Goal: Task Accomplishment & Management: Complete application form

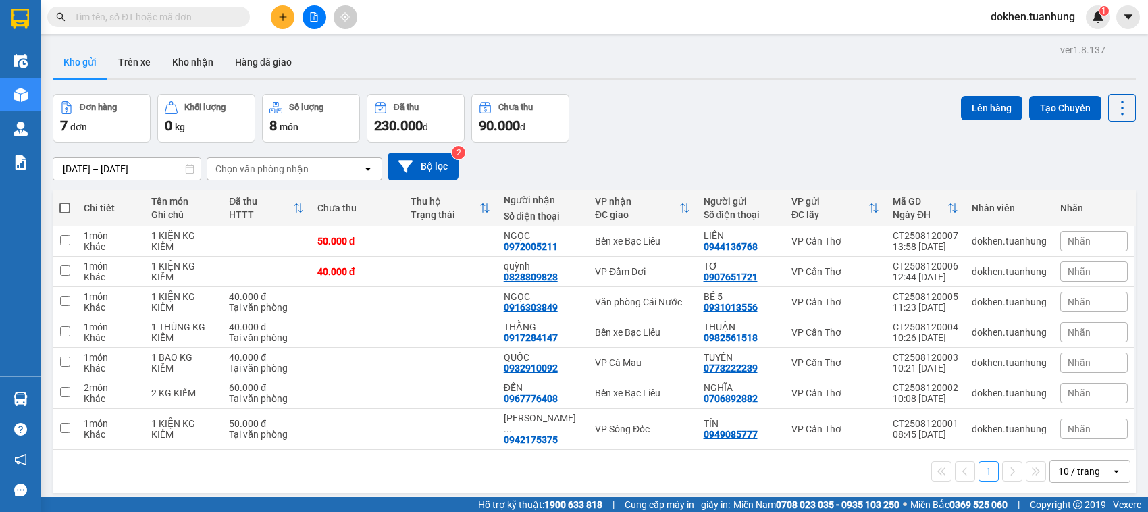
click at [170, 19] on input "text" at bounding box center [153, 16] width 159 height 15
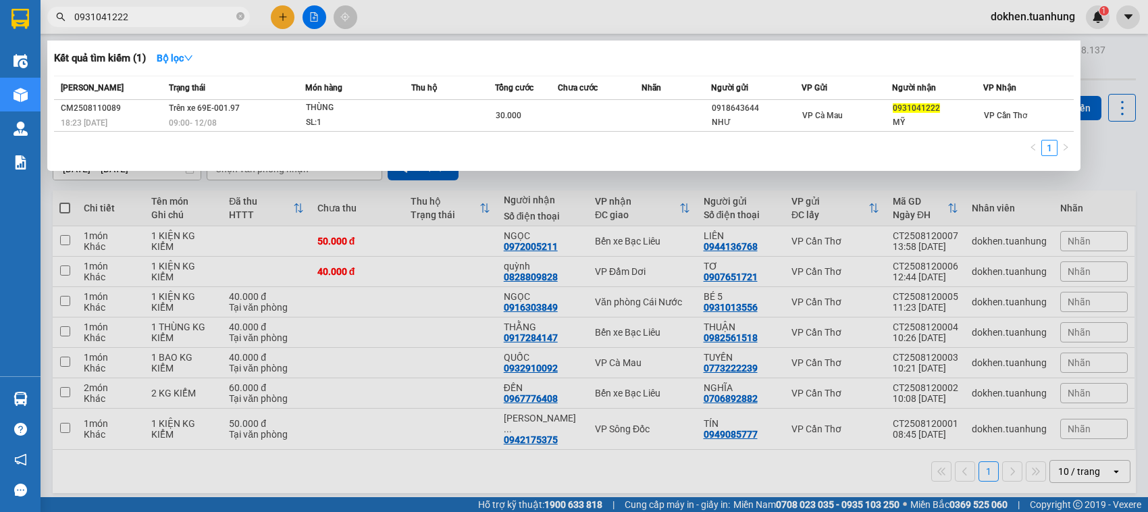
type input "0931041222"
click at [321, 466] on div at bounding box center [574, 256] width 1148 height 512
click at [241, 17] on icon "close-circle" at bounding box center [240, 16] width 8 height 8
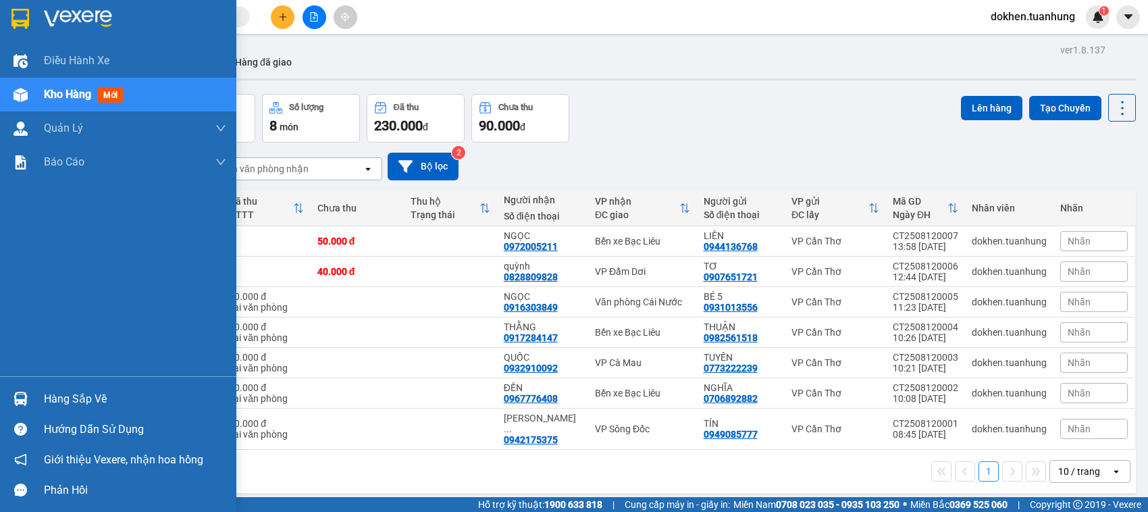
click at [46, 399] on div "Hàng sắp về" at bounding box center [135, 399] width 182 height 20
click at [46, 399] on div "Điều hành xe Kho hàng mới Quản [PERSON_NAME] lý chuyến Quản lý khách hàng Quản …" at bounding box center [118, 256] width 236 height 512
click at [46, 399] on div "Hàng sắp về" at bounding box center [135, 399] width 182 height 20
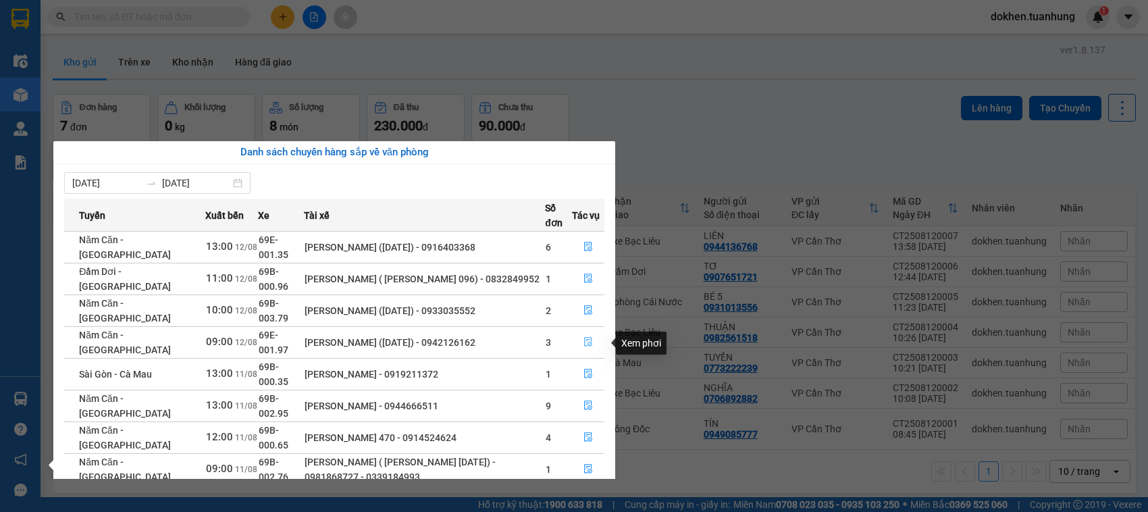
click at [589, 342] on icon "file-done" at bounding box center [588, 341] width 9 height 9
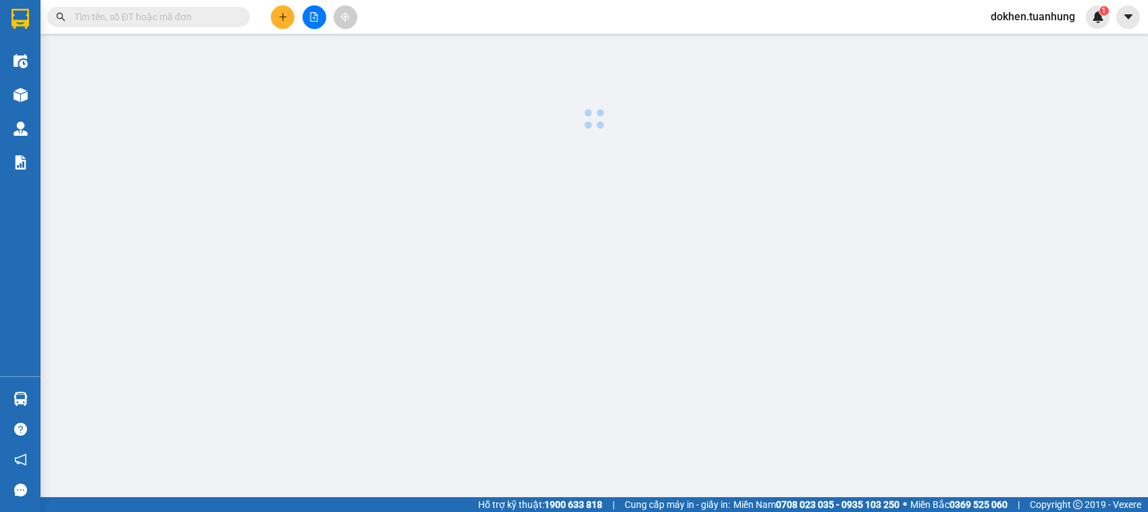
click at [589, 342] on main at bounding box center [574, 248] width 1148 height 497
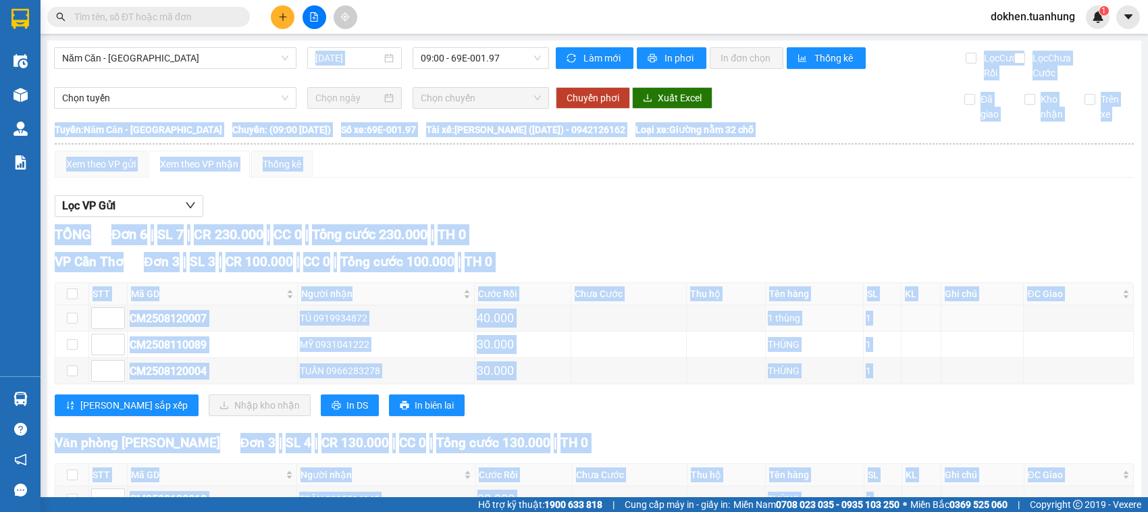
click at [589, 332] on td at bounding box center [629, 318] width 116 height 26
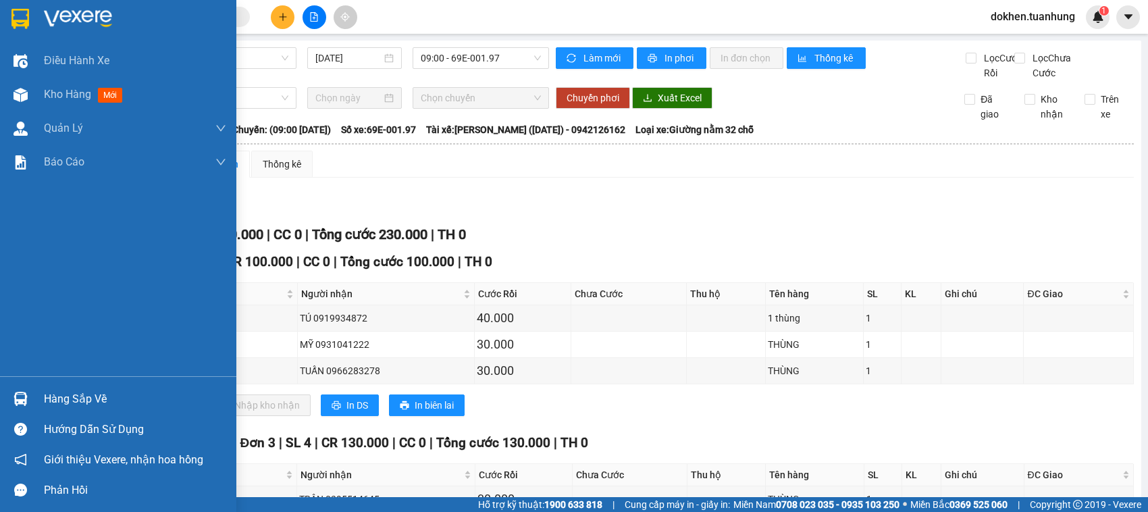
click at [61, 399] on div "Hàng sắp về" at bounding box center [135, 399] width 182 height 20
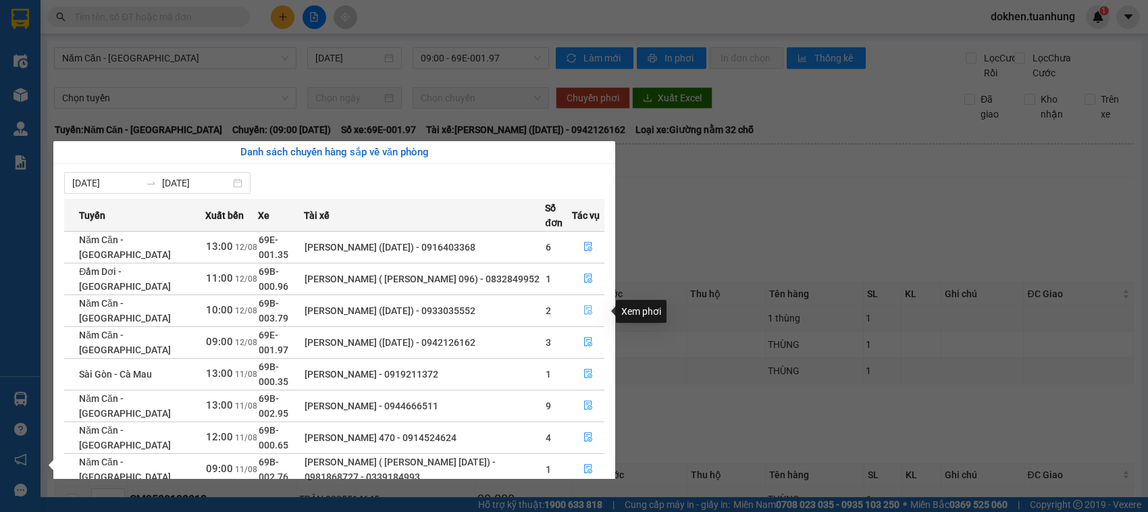
click at [586, 307] on icon "file-done" at bounding box center [588, 309] width 8 height 9
click at [586, 305] on th "Chưa Cước" at bounding box center [629, 294] width 116 height 22
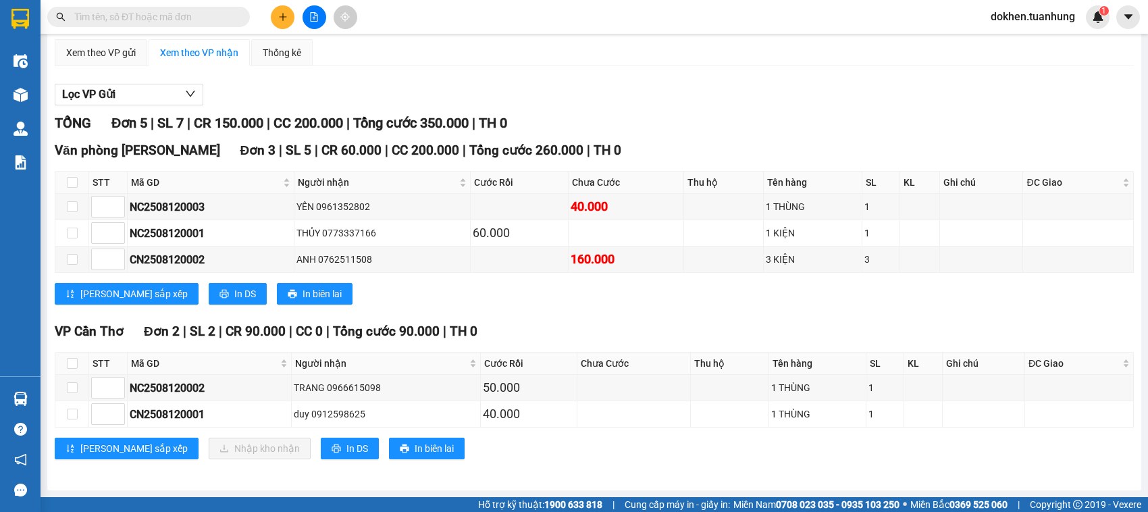
scroll to position [130, 0]
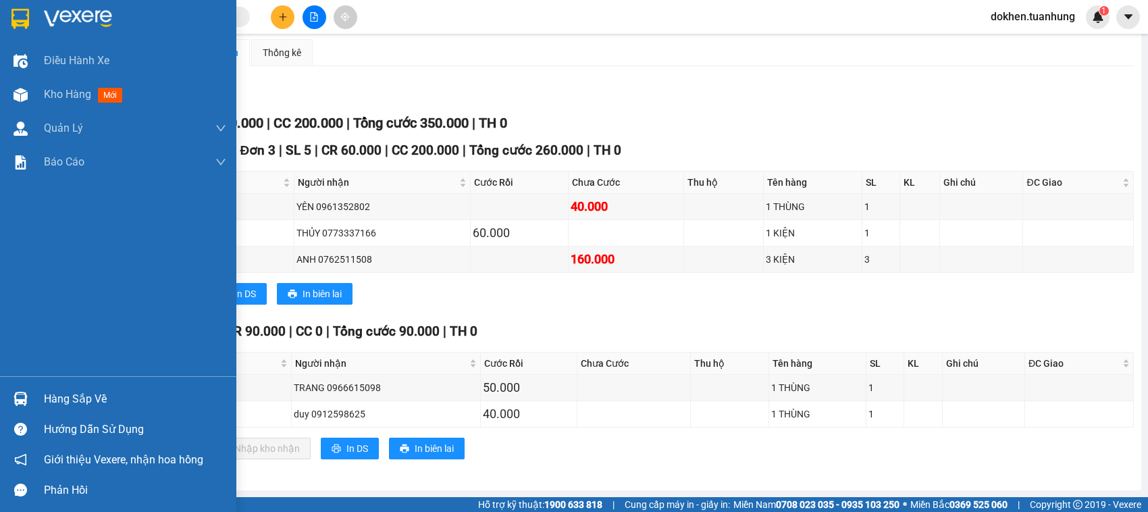
click at [65, 397] on div "Hàng sắp về" at bounding box center [135, 399] width 182 height 20
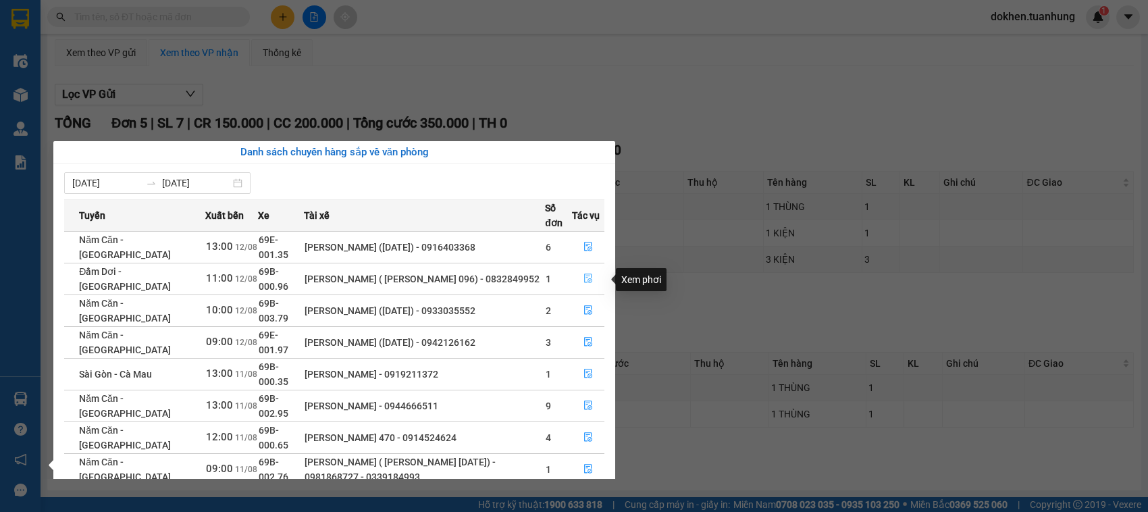
click at [591, 280] on icon "file-done" at bounding box center [588, 278] width 8 height 9
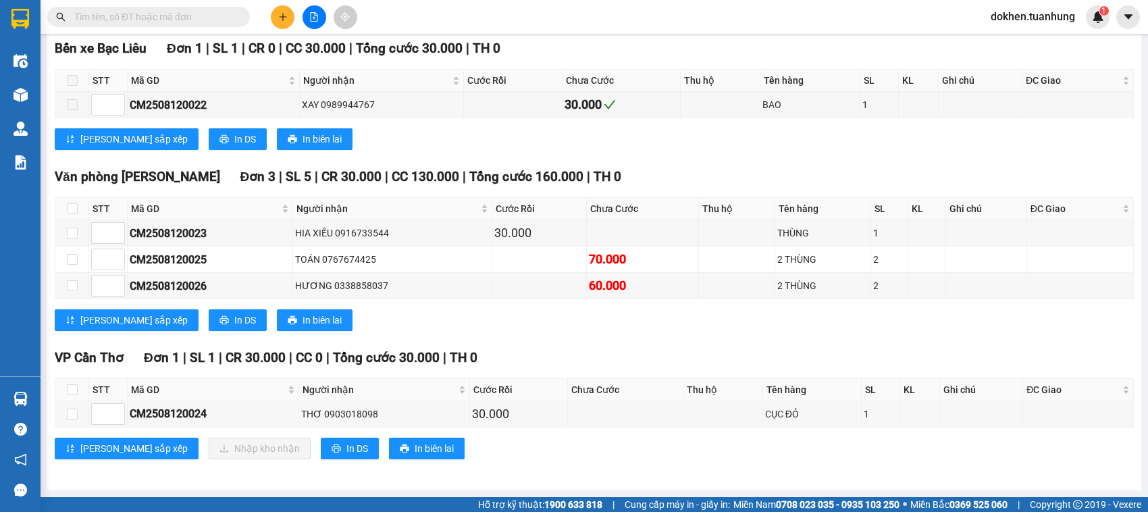
scroll to position [232, 0]
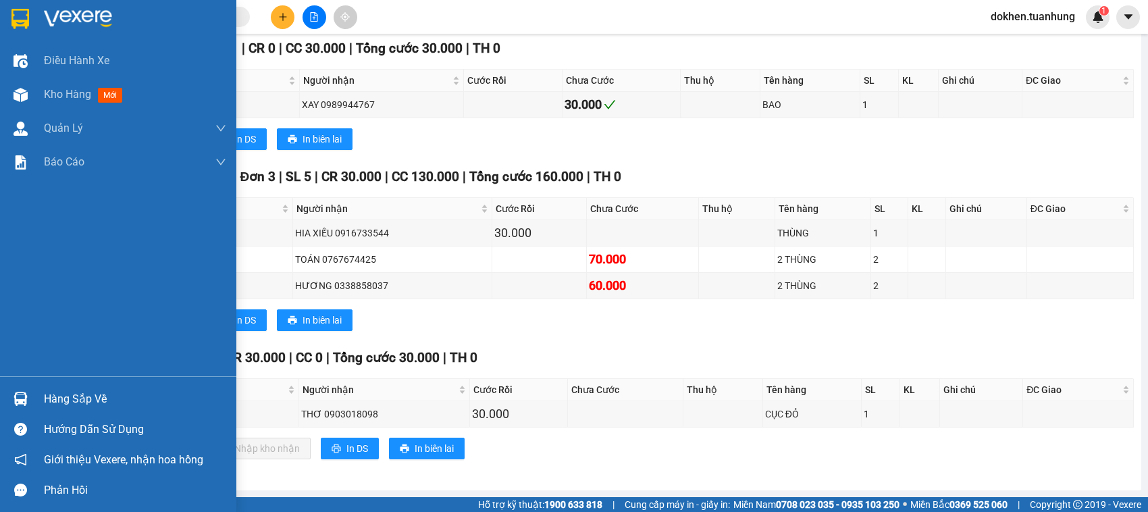
click at [62, 396] on div "Hàng sắp về" at bounding box center [135, 399] width 182 height 20
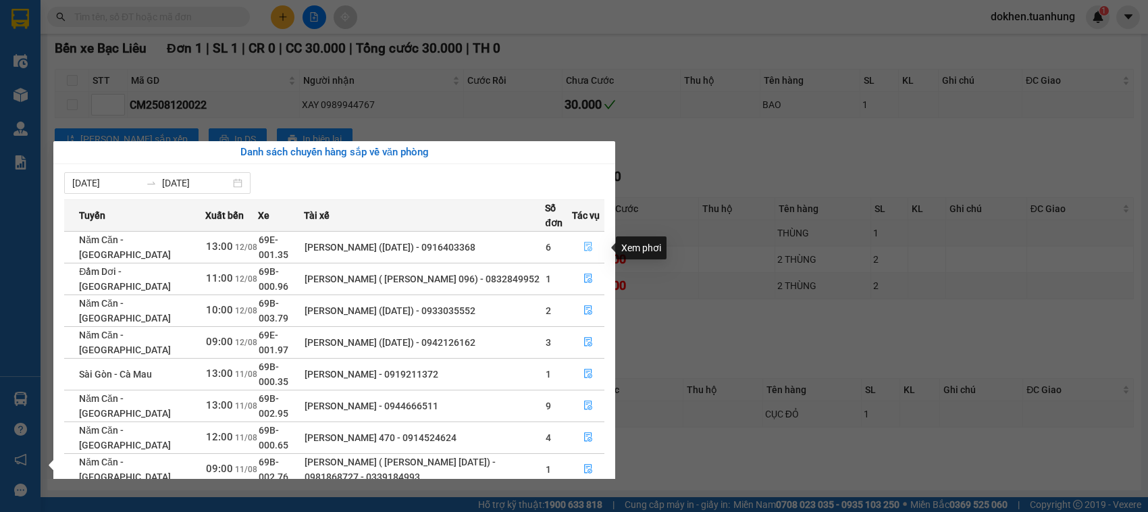
click at [591, 245] on icon "file-done" at bounding box center [588, 246] width 9 height 9
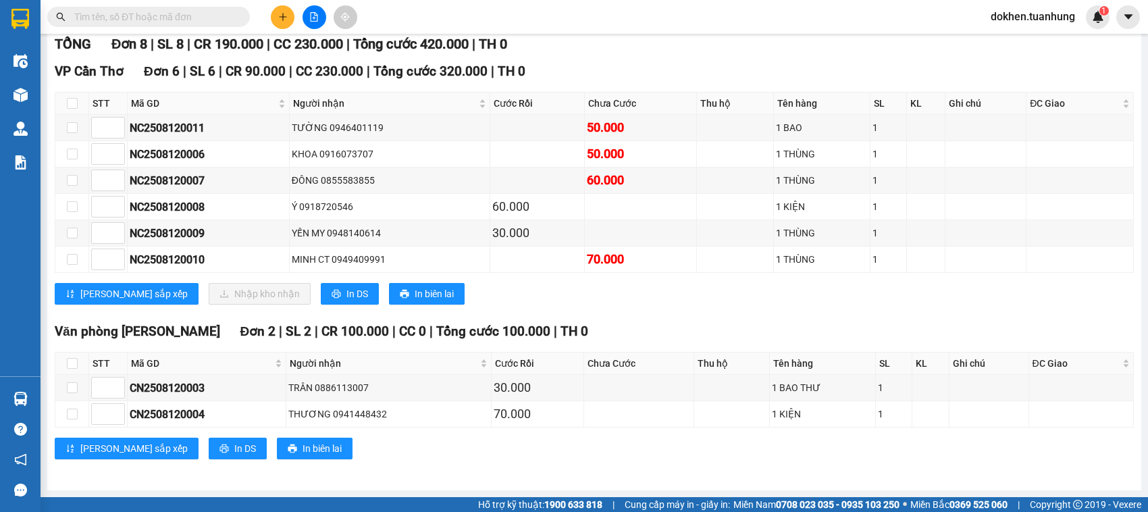
scroll to position [211, 0]
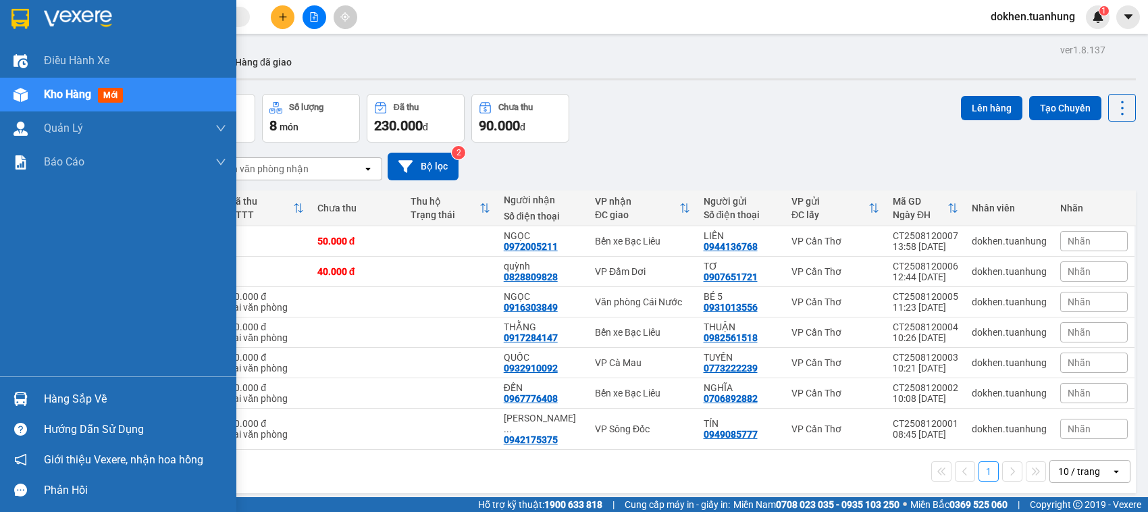
click at [61, 400] on div "Hàng sắp về" at bounding box center [135, 399] width 182 height 20
click at [61, 400] on div "Điều hành xe Kho hàng mới Quản [PERSON_NAME] lý chuyến Quản lý khách hàng Quản …" at bounding box center [118, 256] width 236 height 512
click at [61, 400] on div "Hàng sắp về" at bounding box center [135, 399] width 182 height 20
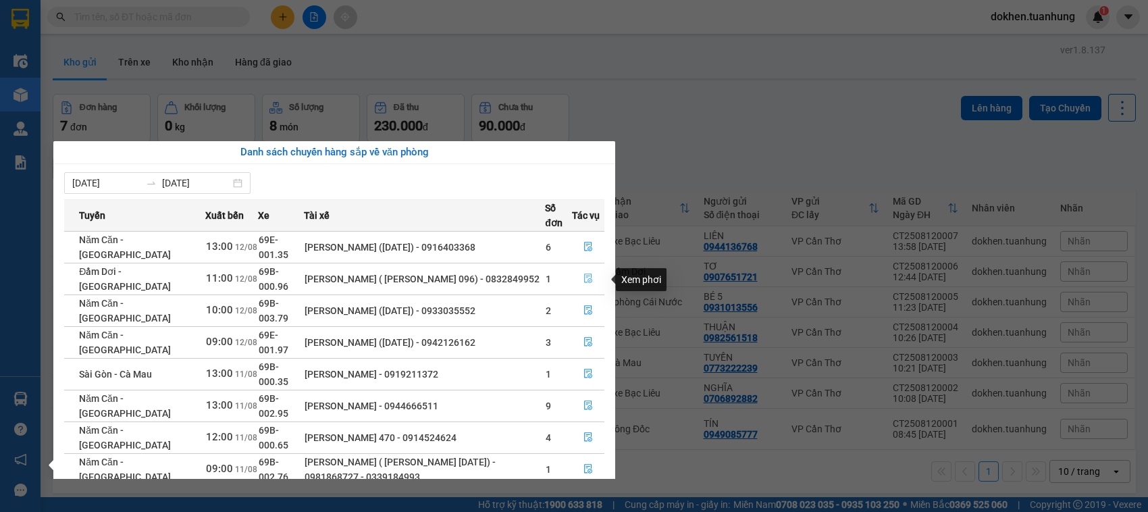
click at [588, 279] on icon "file-done" at bounding box center [588, 278] width 9 height 9
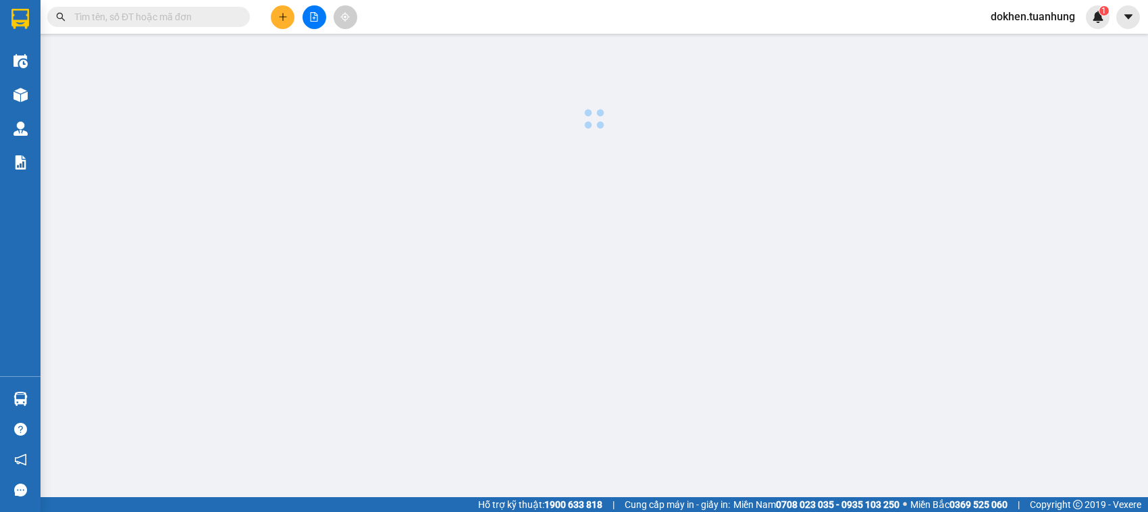
click at [588, 279] on main at bounding box center [574, 248] width 1148 height 497
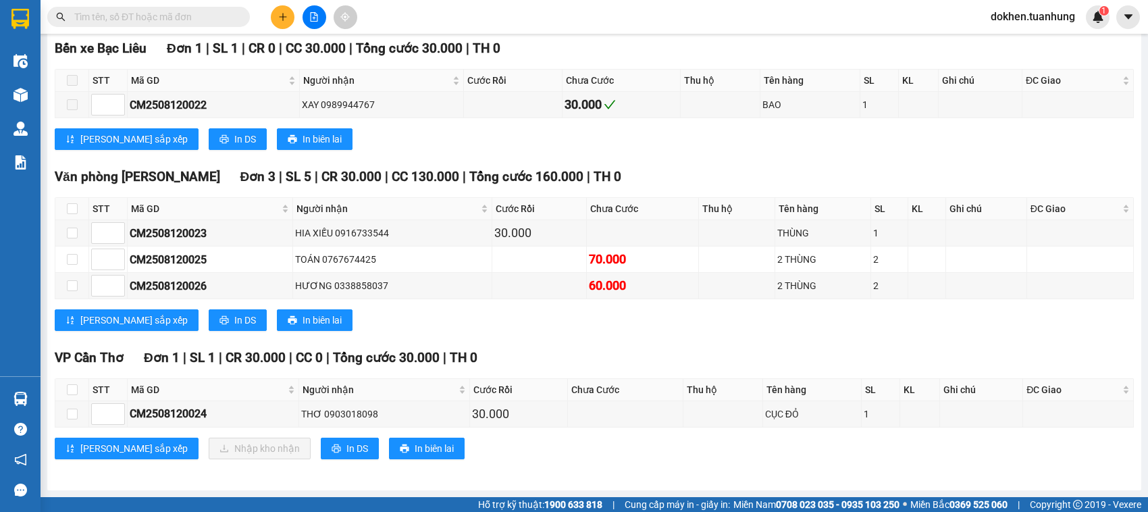
scroll to position [232, 0]
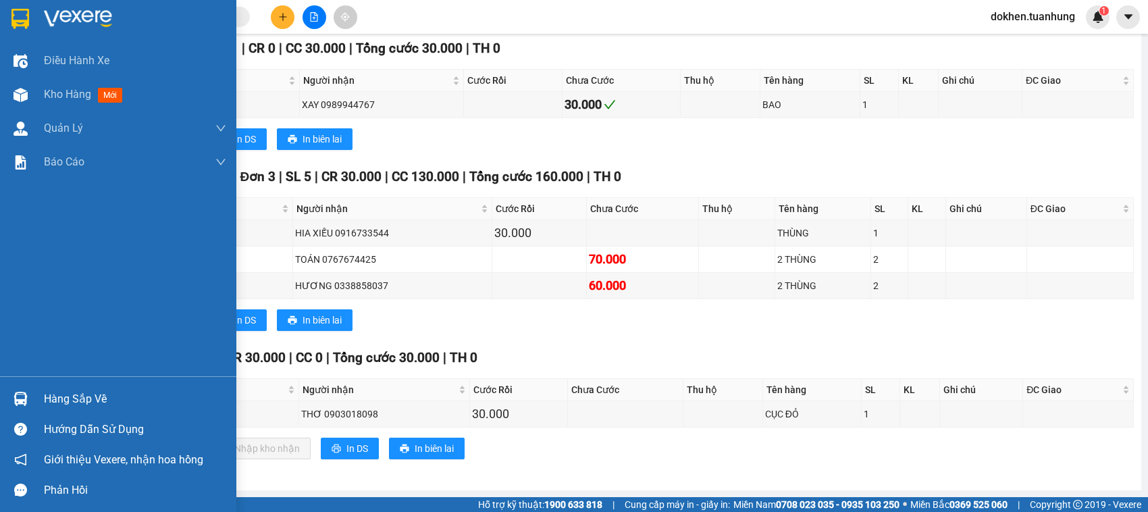
click at [46, 400] on div "Hàng sắp về" at bounding box center [135, 399] width 182 height 20
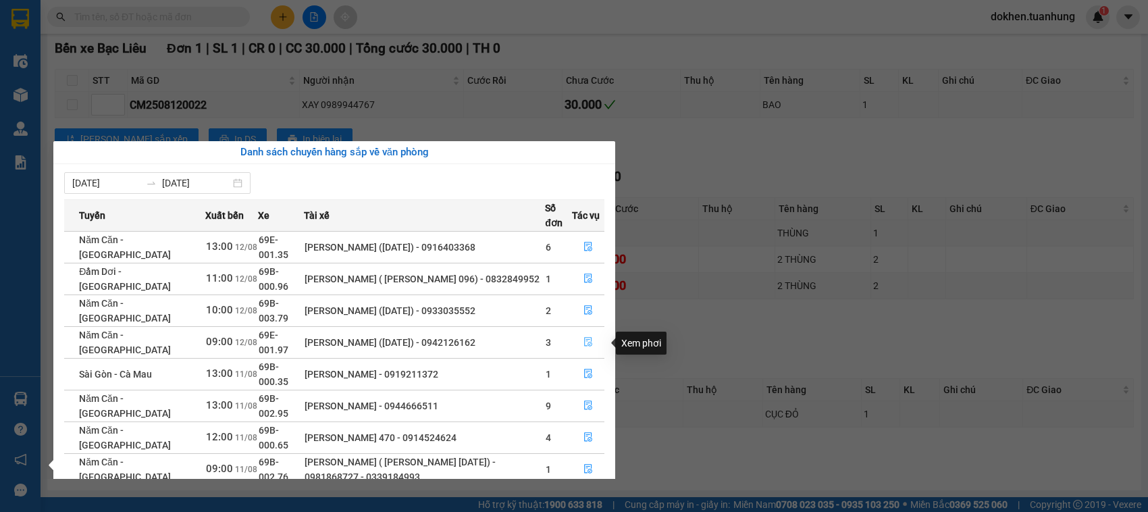
click at [585, 342] on icon "file-done" at bounding box center [588, 341] width 8 height 9
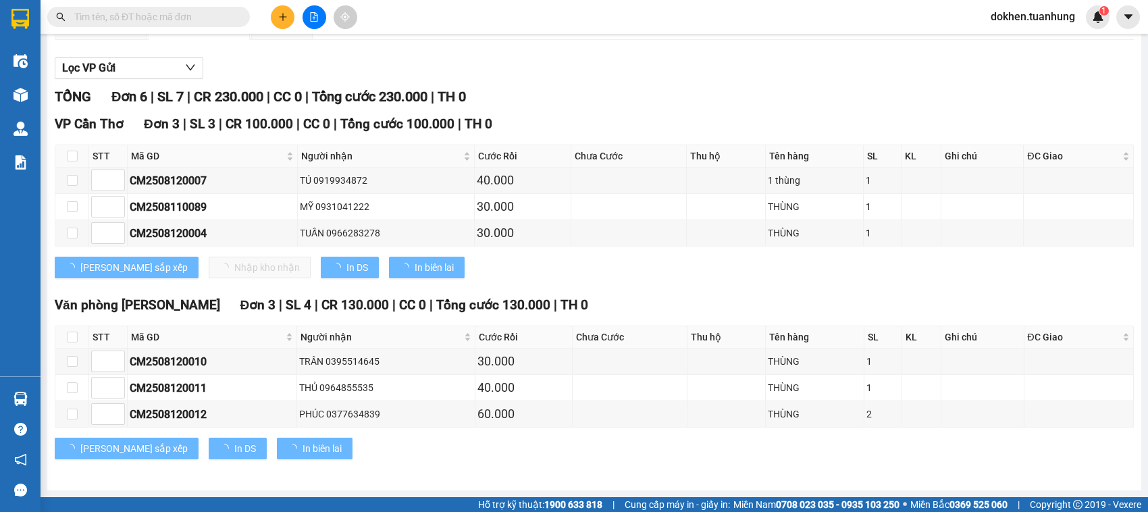
scroll to position [157, 0]
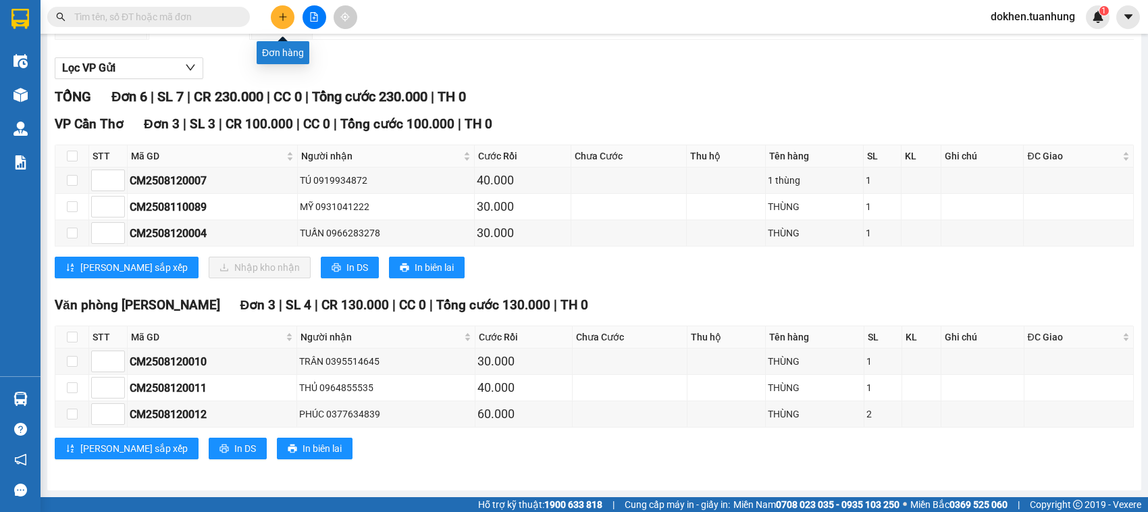
click at [279, 22] on button at bounding box center [283, 17] width 24 height 24
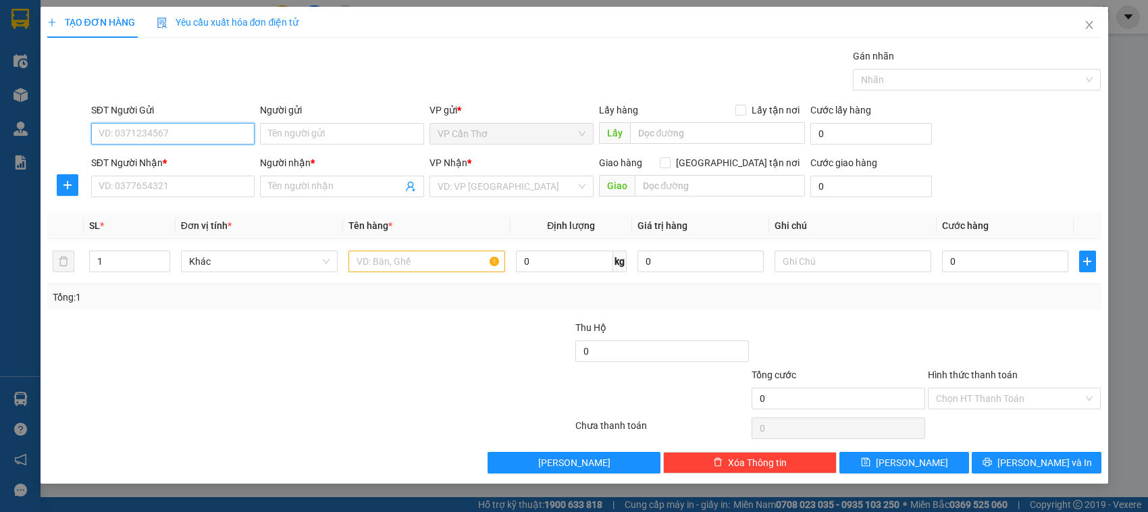
click at [238, 137] on input "SĐT Người Gửi" at bounding box center [173, 134] width 164 height 22
click at [201, 160] on div "0949426639 - TÙNG" at bounding box center [173, 161] width 148 height 15
type input "0949426639"
type input "TÙNG"
type input "0949426639"
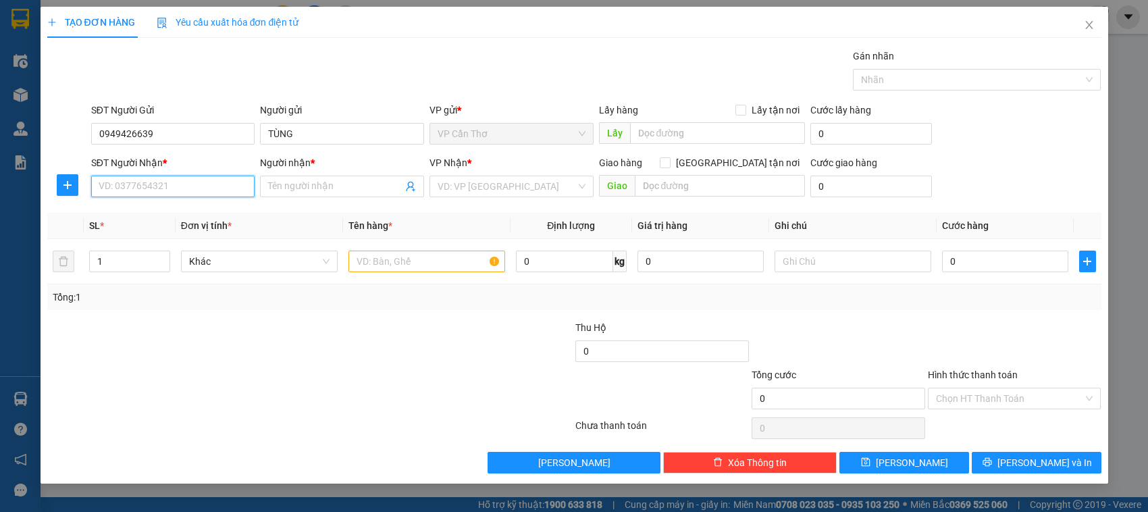
click at [197, 182] on input "SĐT Người Nhận *" at bounding box center [173, 187] width 164 height 22
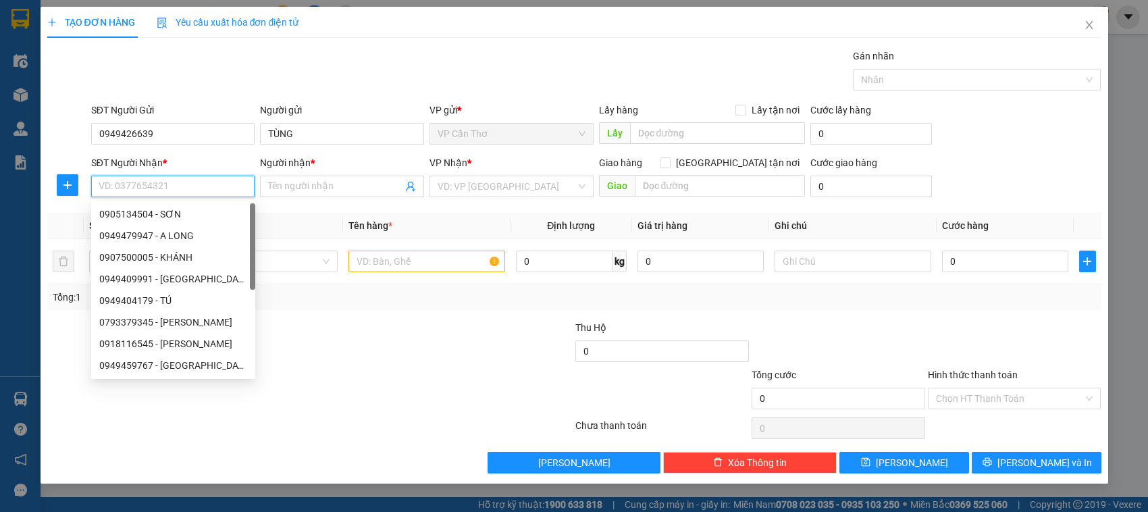
click at [197, 186] on input "SĐT Người Nhận *" at bounding box center [173, 187] width 164 height 22
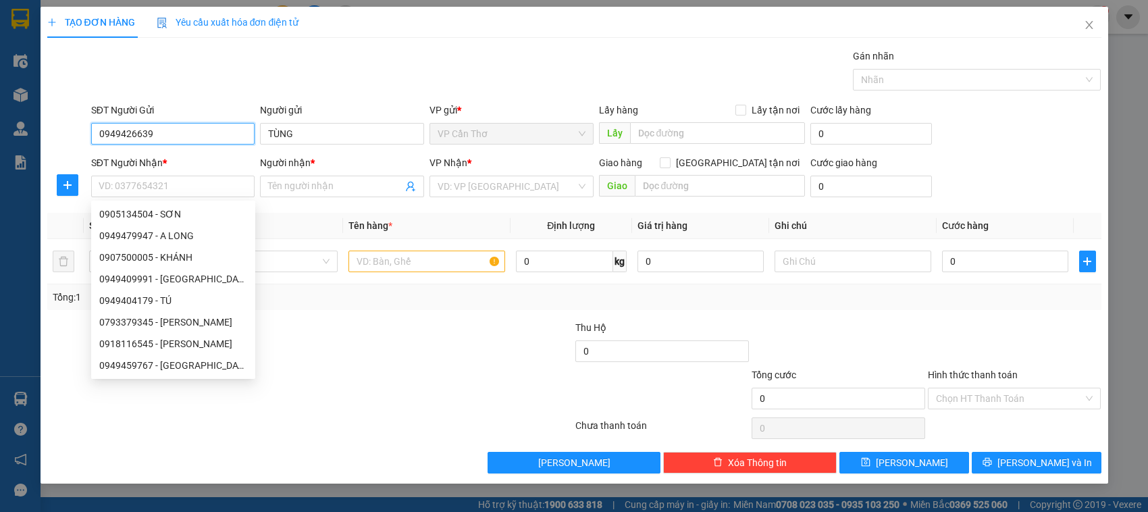
click at [207, 135] on input "0949426639" at bounding box center [173, 134] width 164 height 22
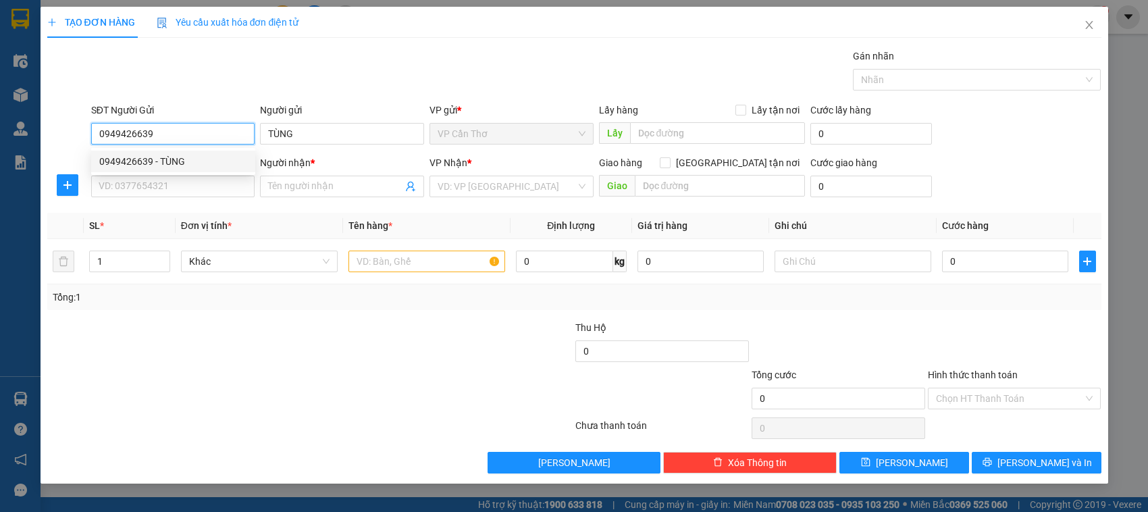
click at [207, 135] on input "0949426639" at bounding box center [173, 134] width 164 height 22
click at [183, 188] on input "SĐT Người Nhận *" at bounding box center [173, 187] width 164 height 22
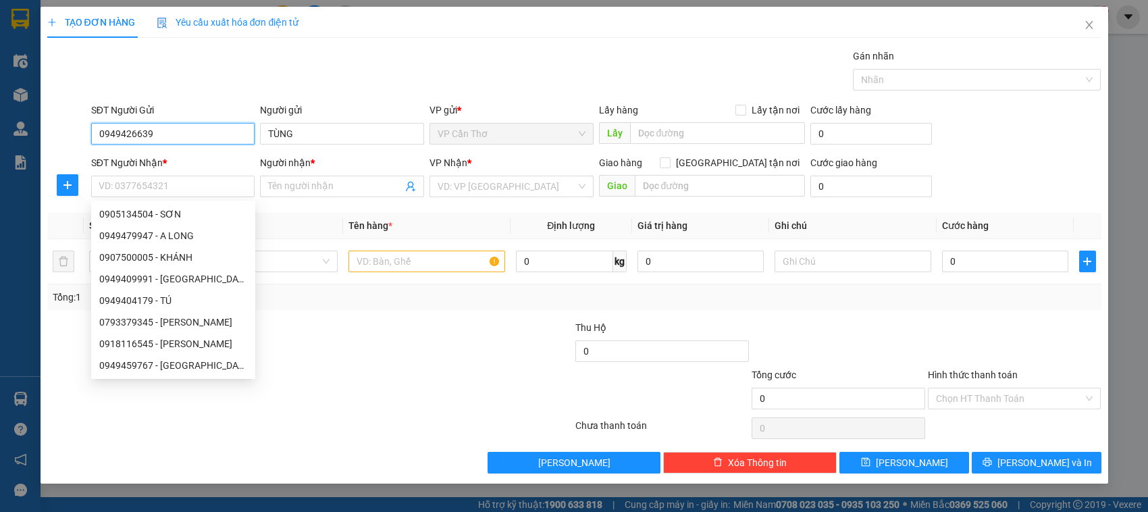
click at [193, 136] on input "0949426639" at bounding box center [173, 134] width 164 height 22
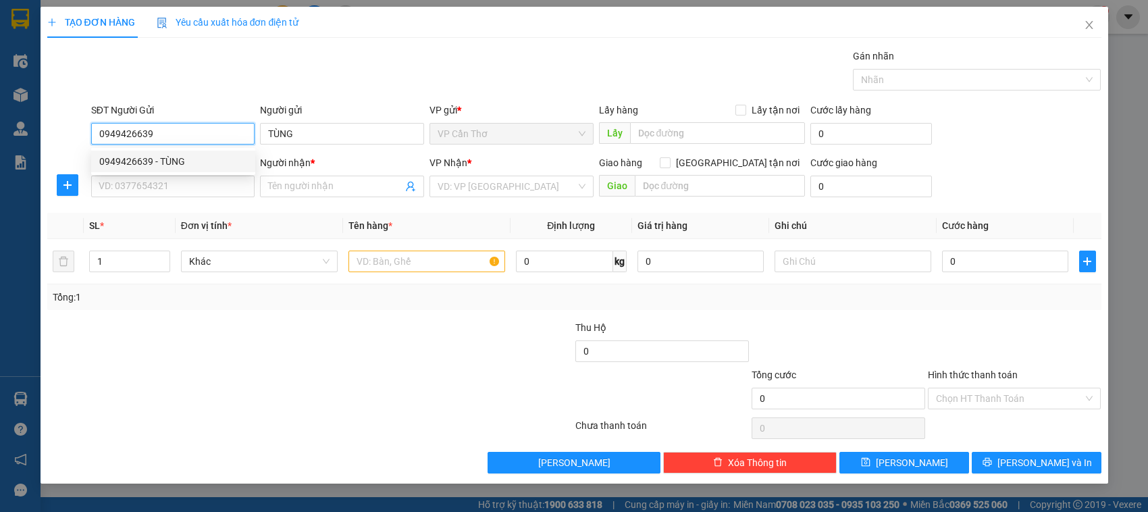
click at [171, 157] on div "0949426639 - TÙNG" at bounding box center [173, 161] width 148 height 15
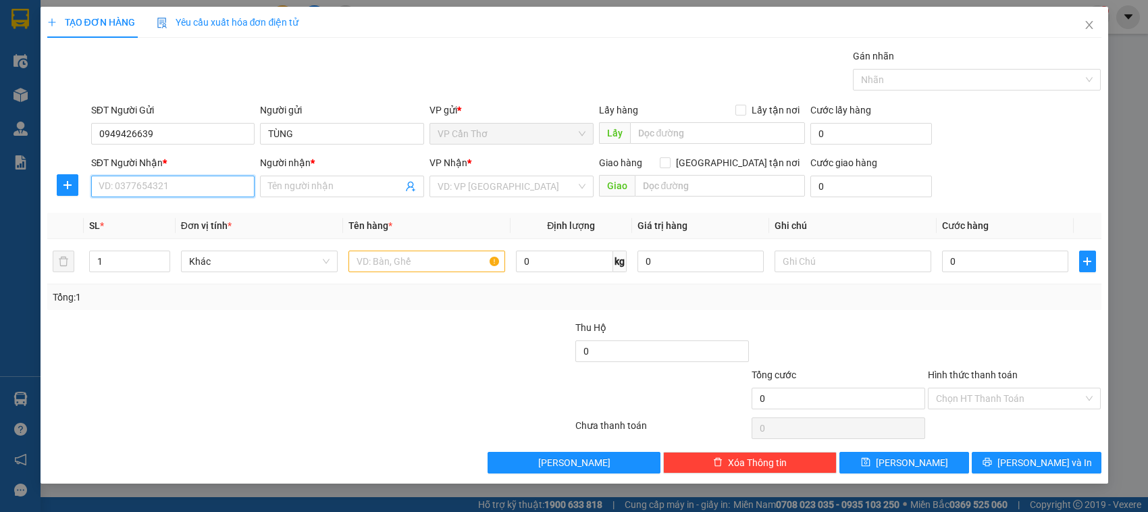
click at [174, 188] on input "SĐT Người Nhận *" at bounding box center [173, 187] width 164 height 22
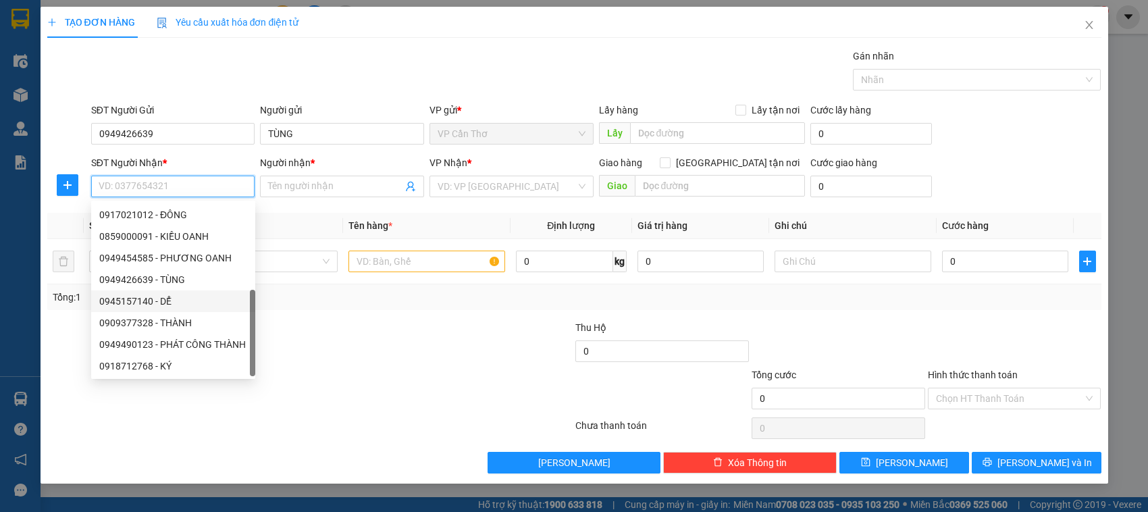
click at [226, 304] on div "0945157140 - DỂ" at bounding box center [173, 301] width 148 height 15
type input "0945157140"
type input "DỂ"
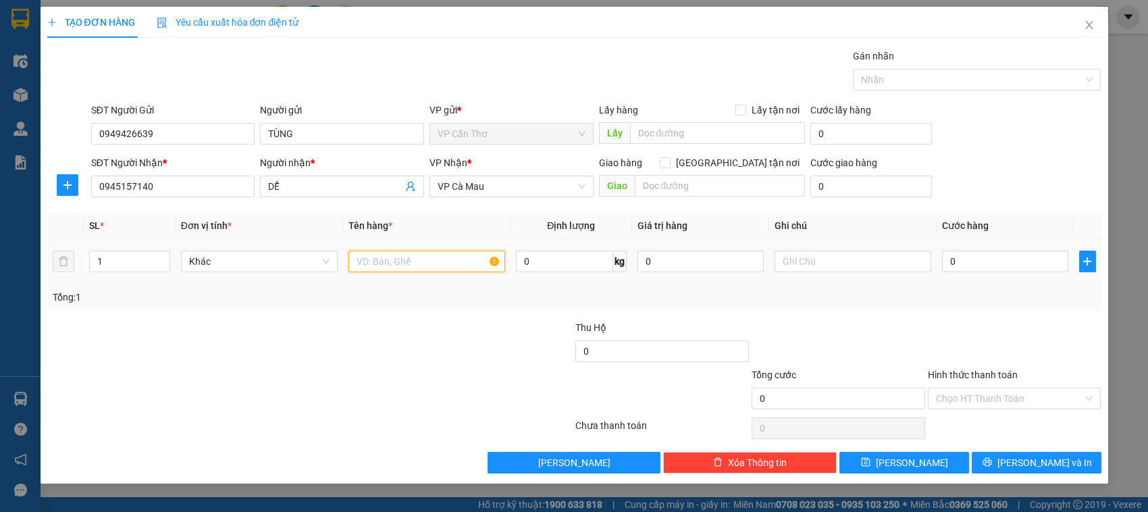
click at [390, 267] on input "text" at bounding box center [427, 262] width 157 height 22
type input "1 KIỆN KG KIỂM"
click at [940, 261] on td "0" at bounding box center [1005, 261] width 137 height 45
click at [950, 265] on input "0" at bounding box center [1005, 262] width 126 height 22
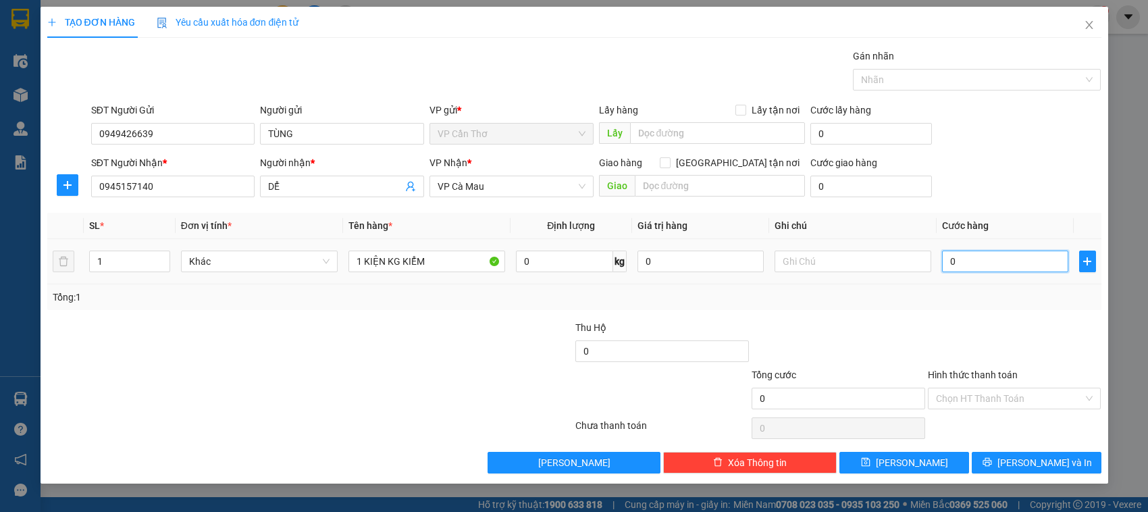
type input "4"
type input "40"
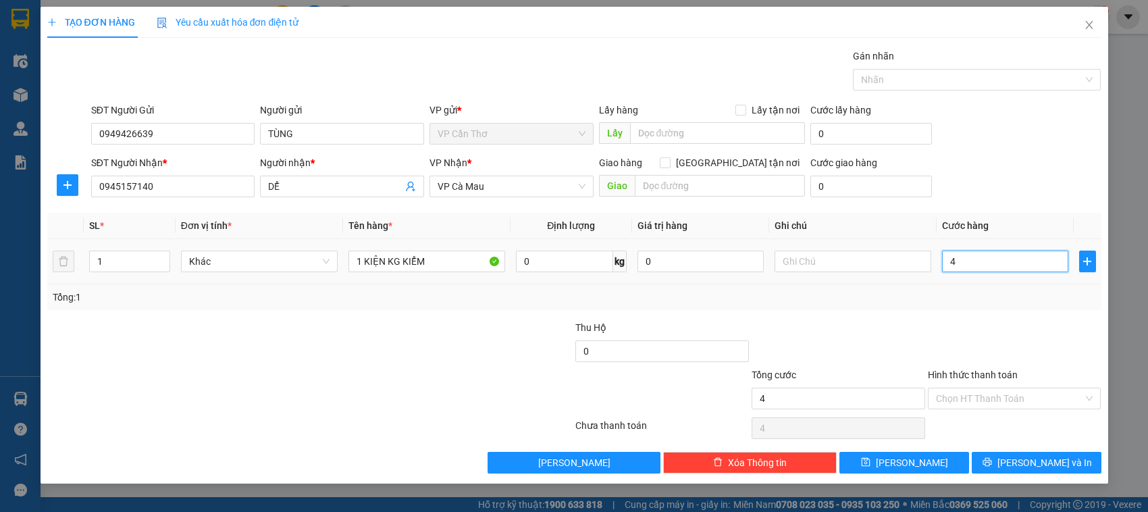
type input "40"
type input "400"
type input "4.000"
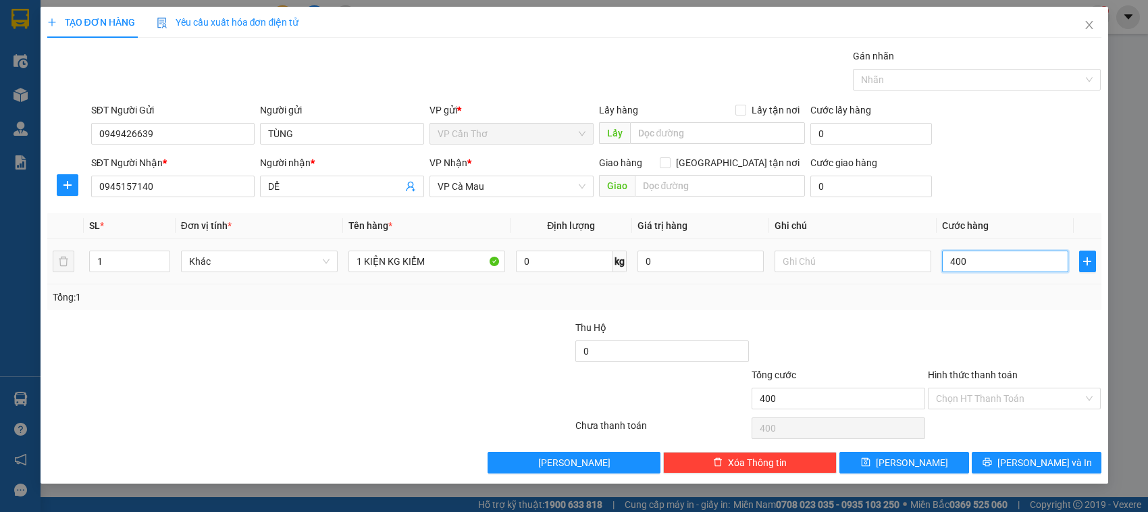
type input "4.000"
type input "40.000"
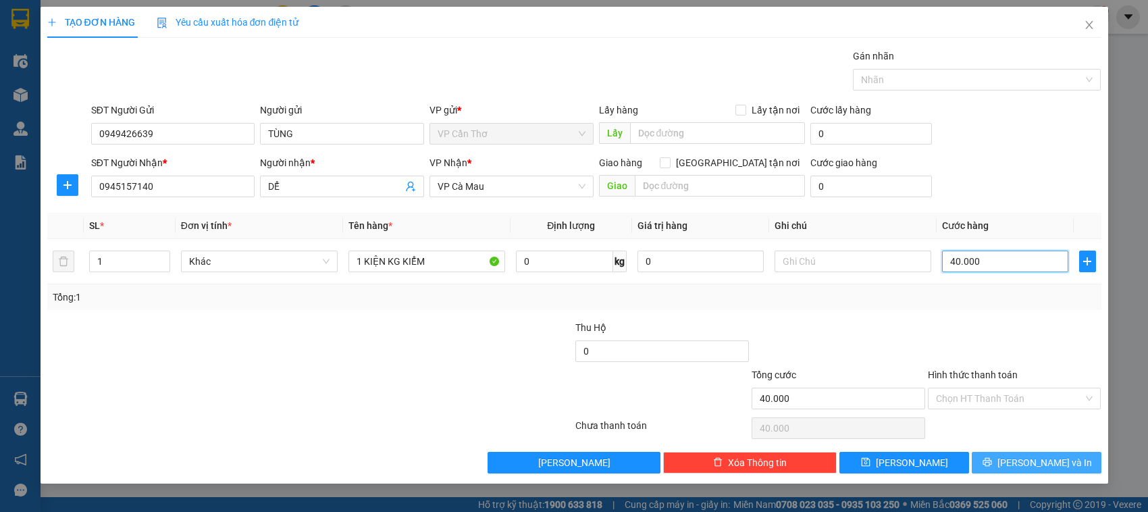
type input "40.000"
click at [1000, 466] on button "[PERSON_NAME] và In" at bounding box center [1037, 463] width 130 height 22
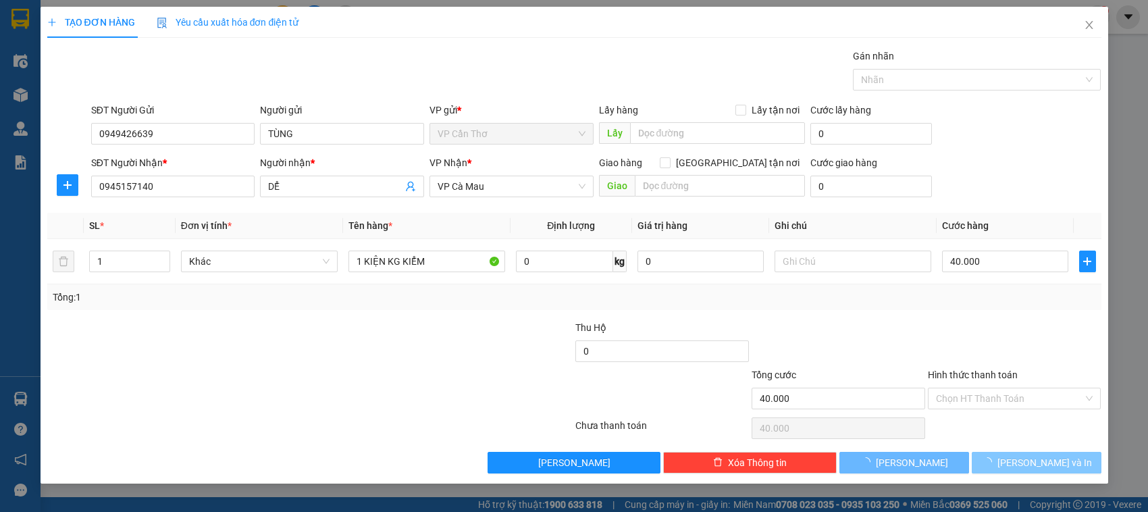
click at [1000, 466] on button "[PERSON_NAME] và In" at bounding box center [1037, 463] width 130 height 22
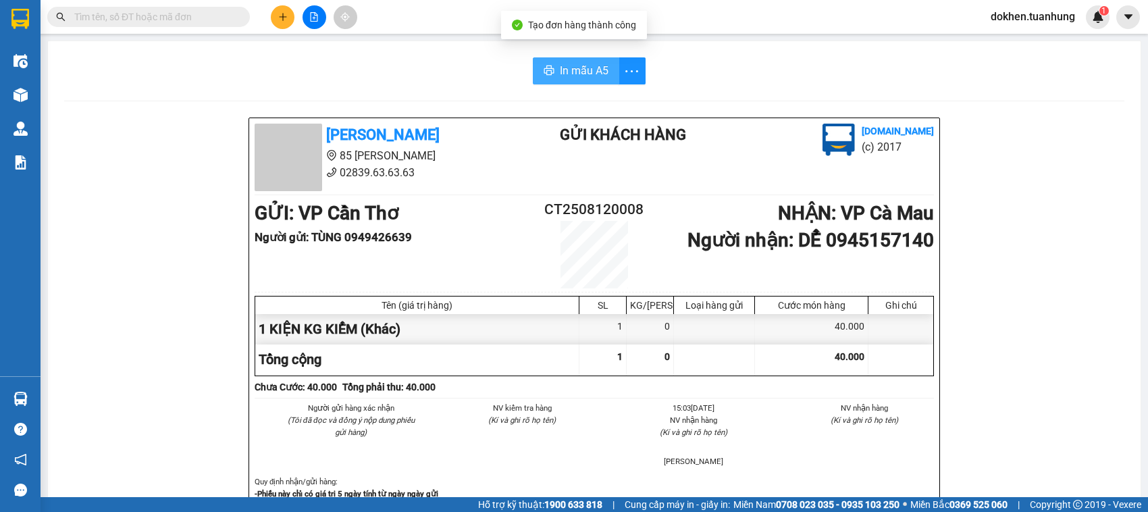
click at [584, 69] on span "In mẫu A5" at bounding box center [584, 70] width 49 height 17
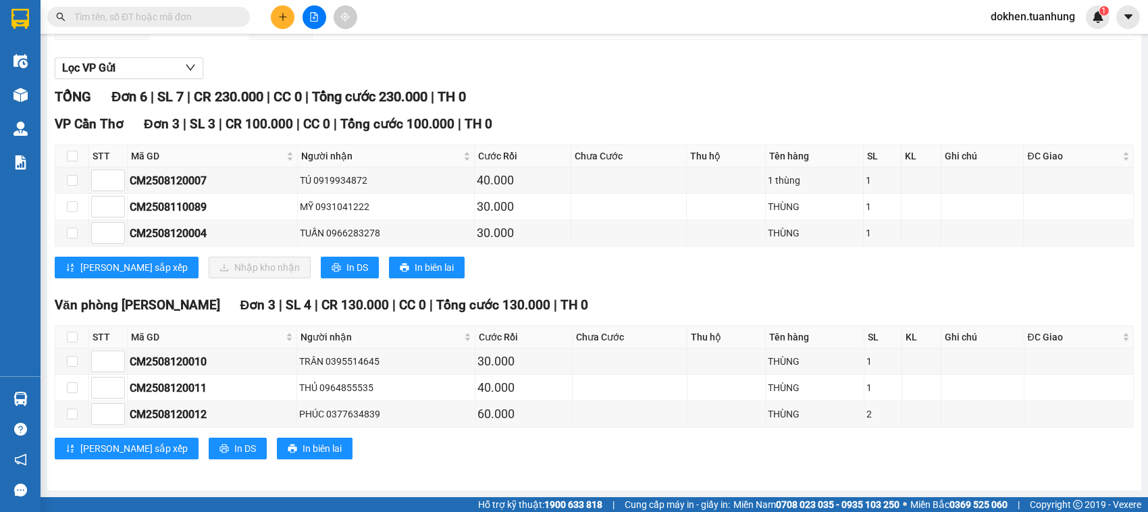
scroll to position [157, 0]
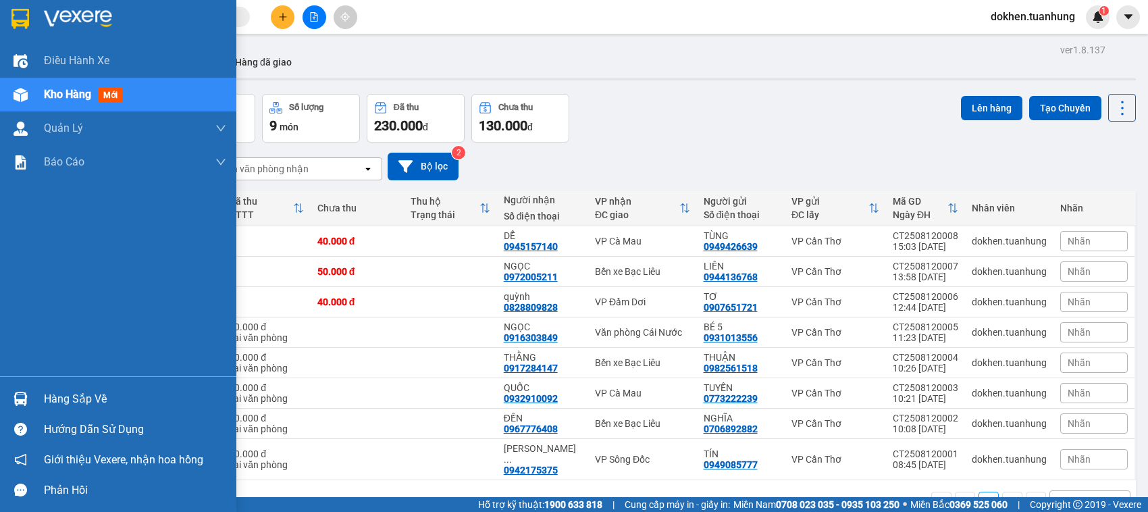
click at [51, 399] on div "Hàng sắp về" at bounding box center [135, 399] width 182 height 20
click at [51, 399] on div "Điều hành xe Kho hàng mới Quản [PERSON_NAME] lý chuyến Quản lý khách hàng Quản …" at bounding box center [118, 256] width 236 height 512
click at [51, 399] on div "Hàng sắp về" at bounding box center [135, 399] width 182 height 20
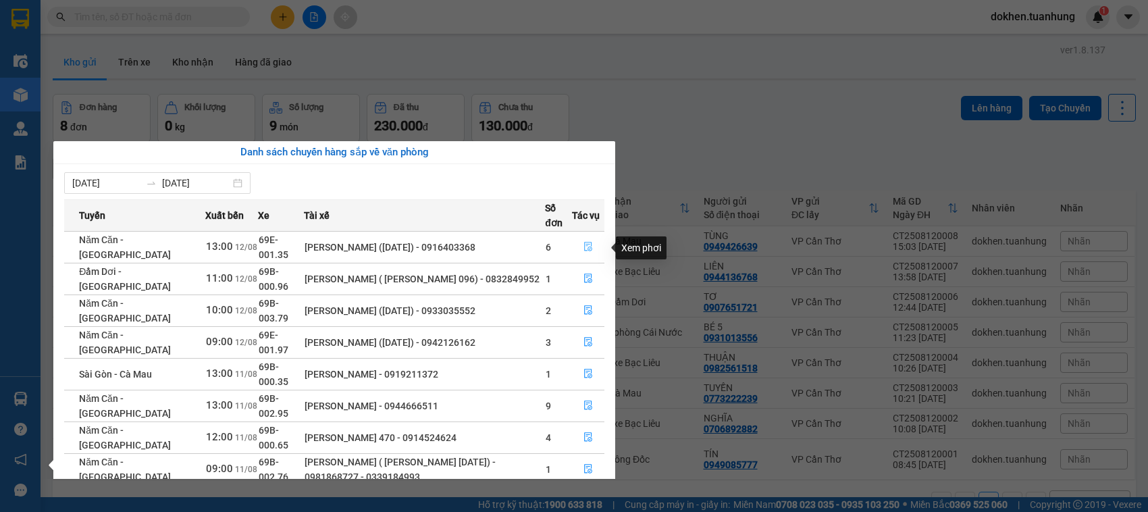
click at [584, 247] on icon "file-done" at bounding box center [588, 246] width 9 height 9
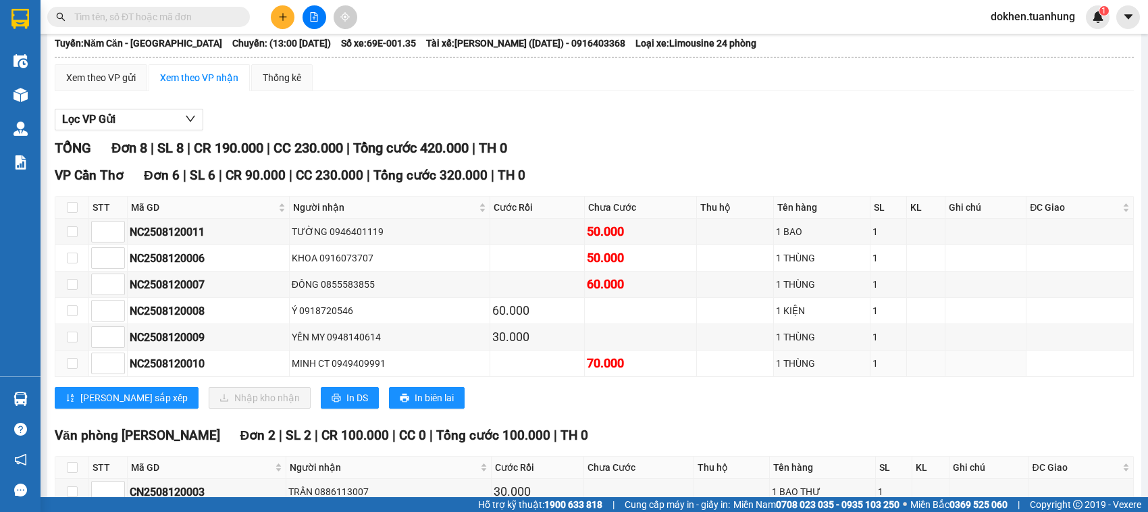
scroll to position [42, 0]
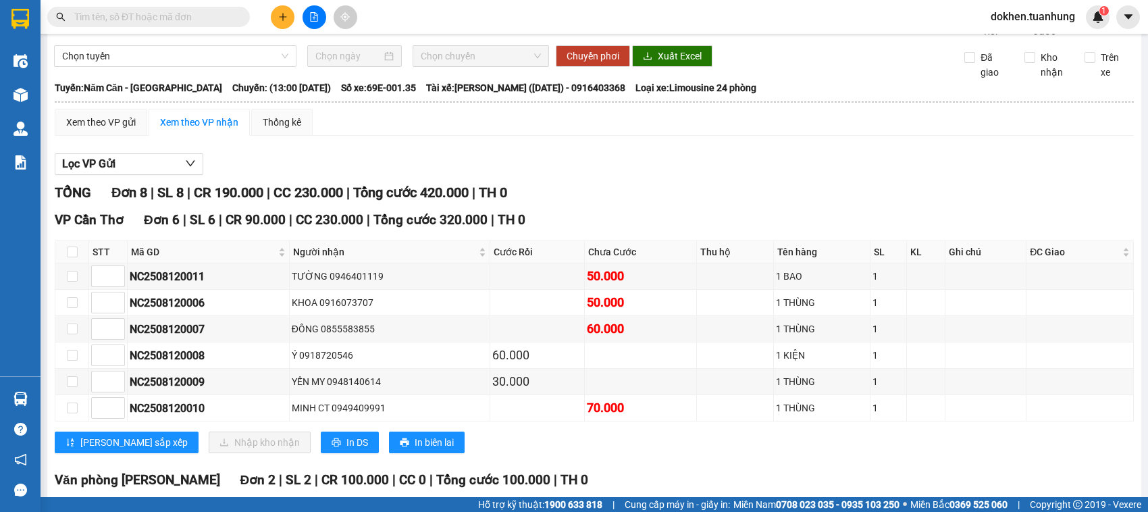
click at [184, 200] on span "SL 8" at bounding box center [170, 192] width 26 height 16
click at [280, 19] on icon "plus" at bounding box center [282, 16] width 9 height 9
click at [280, 19] on body "Kết quả tìm kiếm ( 0 ) Bộ lọc No Data dokhen.tuanhung 1 Điều hành xe Kho hàng m…" at bounding box center [574, 256] width 1148 height 512
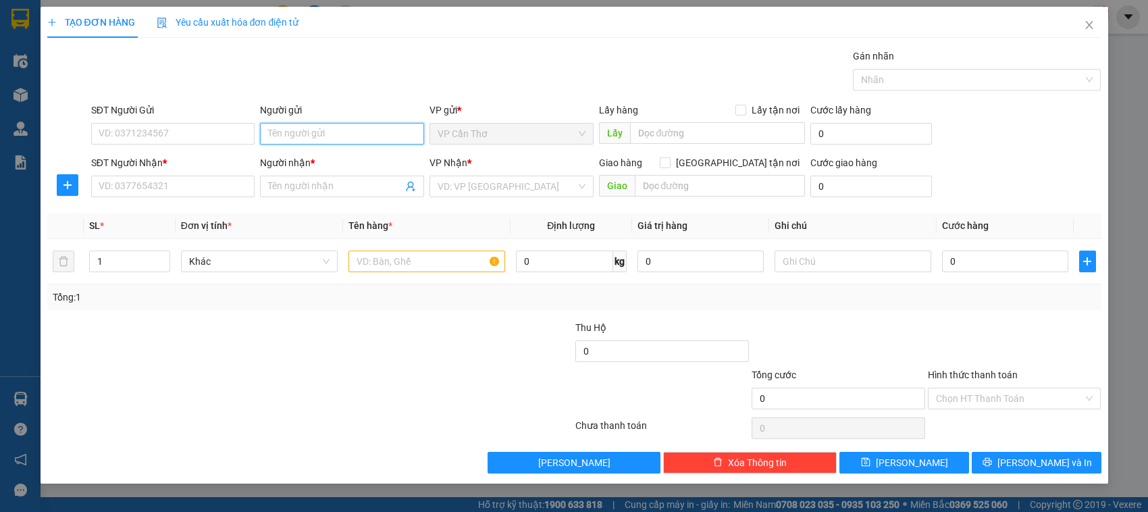
click at [291, 138] on input "Người gửi" at bounding box center [342, 134] width 164 height 22
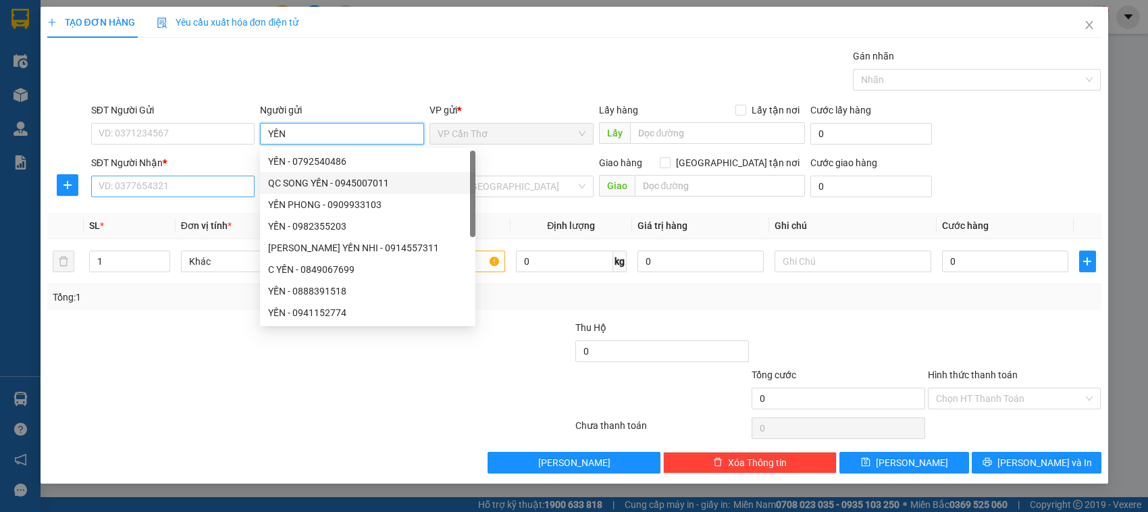
type input "YẾN"
click at [220, 187] on input "SĐT Người Nhận *" at bounding box center [173, 187] width 164 height 22
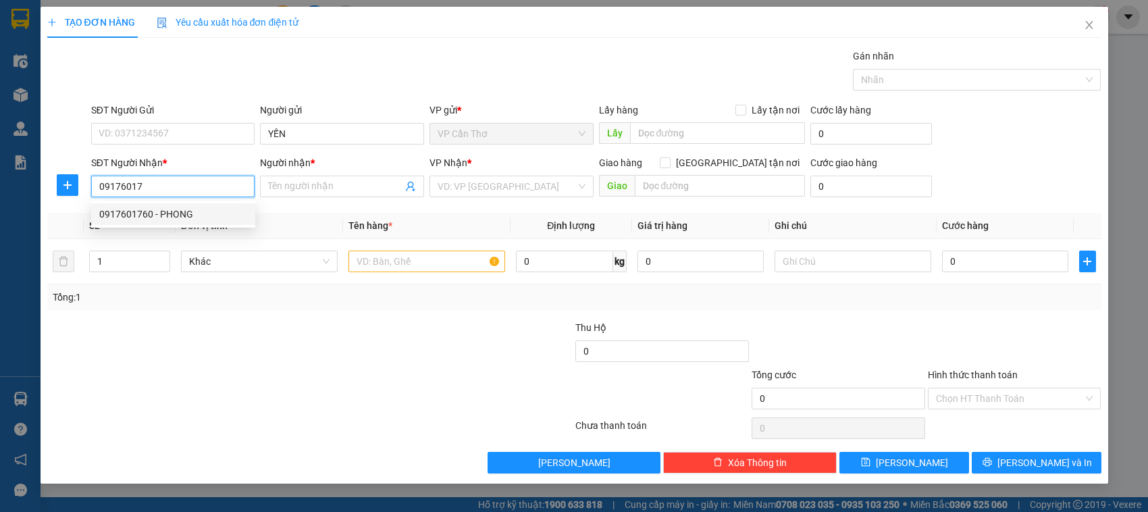
click at [168, 218] on div "0917601760 - PHONG" at bounding box center [173, 214] width 148 height 15
type input "0917601760"
type input "PHONG"
type input "0917601760"
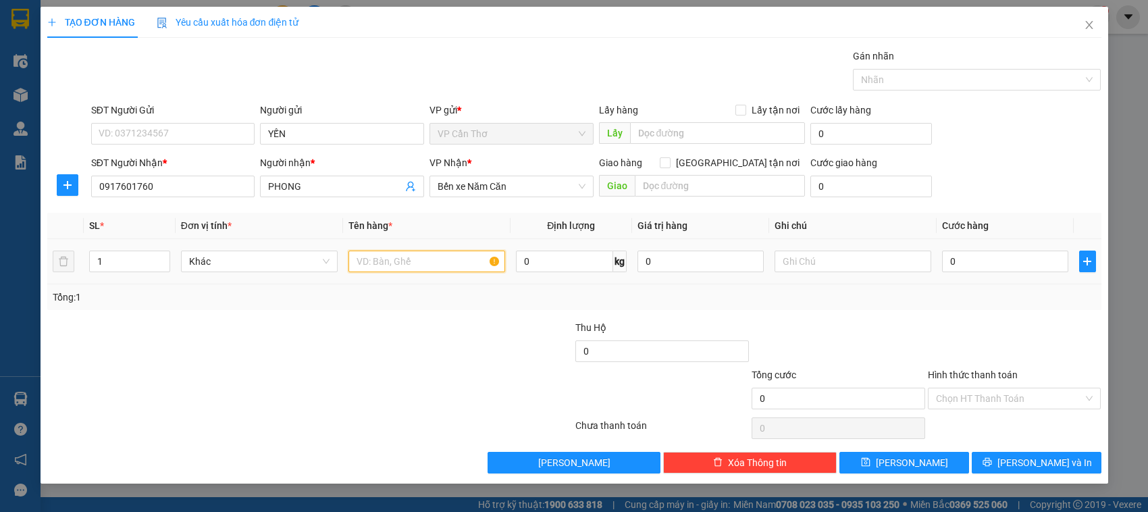
click at [392, 264] on input "text" at bounding box center [427, 262] width 157 height 22
type input "2 BAO KG KIỂM ( 100 KG )"
click at [944, 260] on input "0" at bounding box center [1005, 262] width 126 height 22
type input "1"
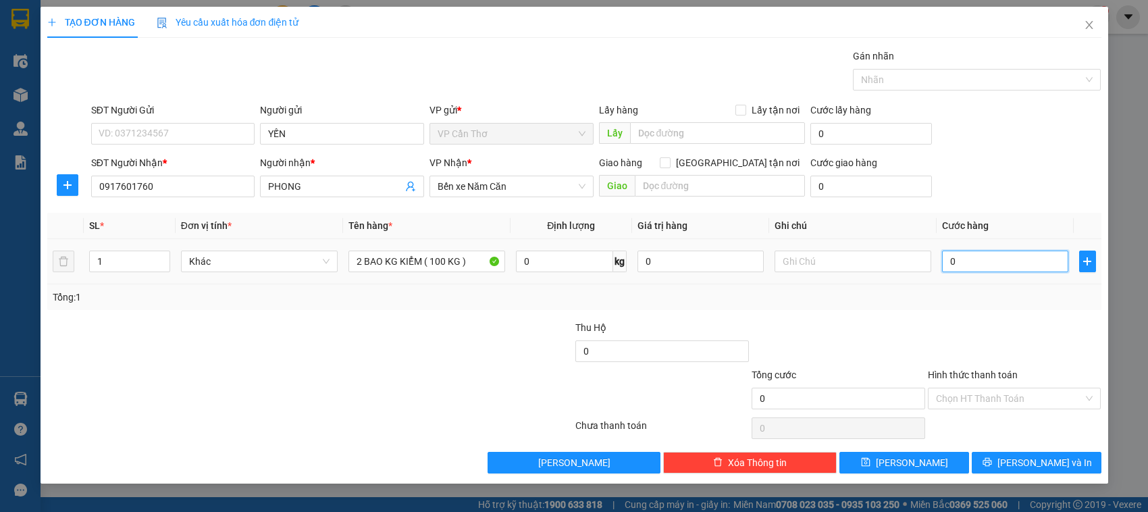
type input "1"
type input "10"
type input "100"
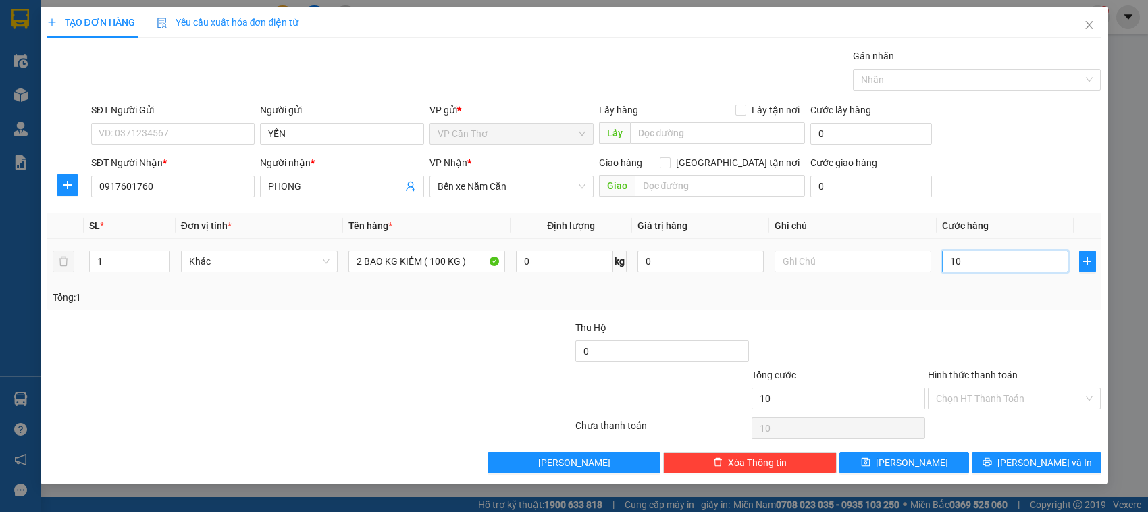
type input "100"
type input "1.000"
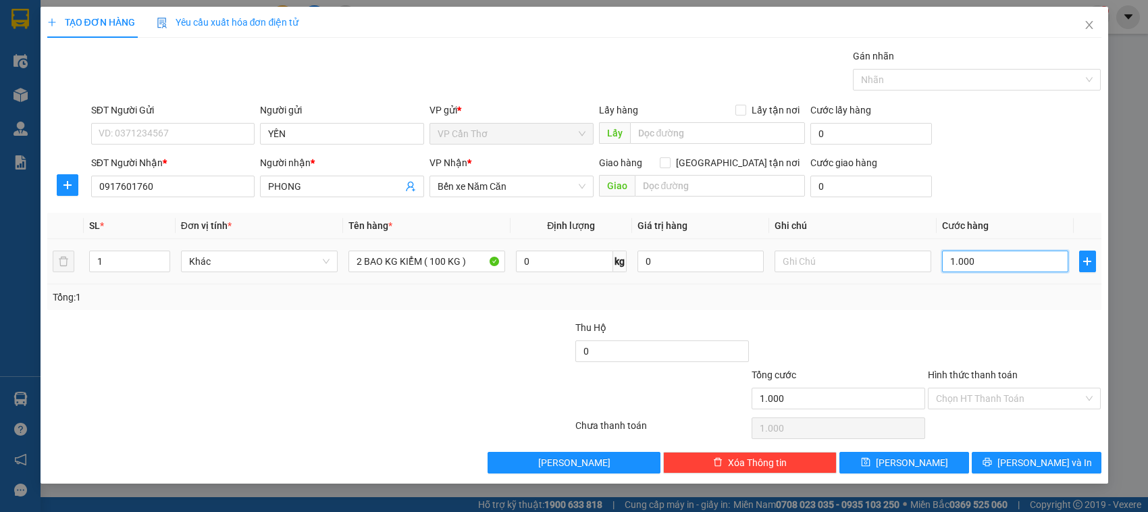
type input "10.000"
type input "100.000"
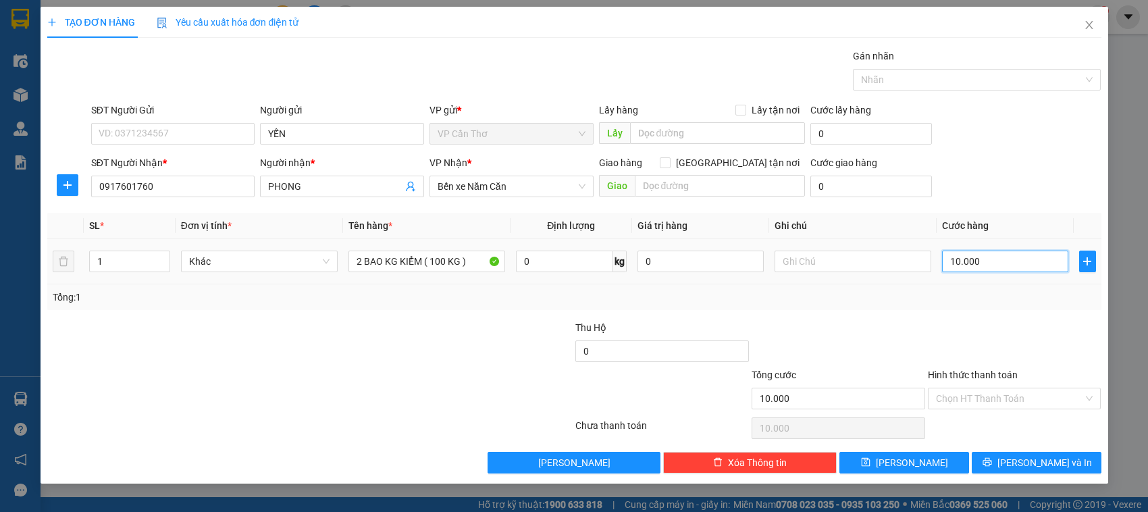
type input "100.000"
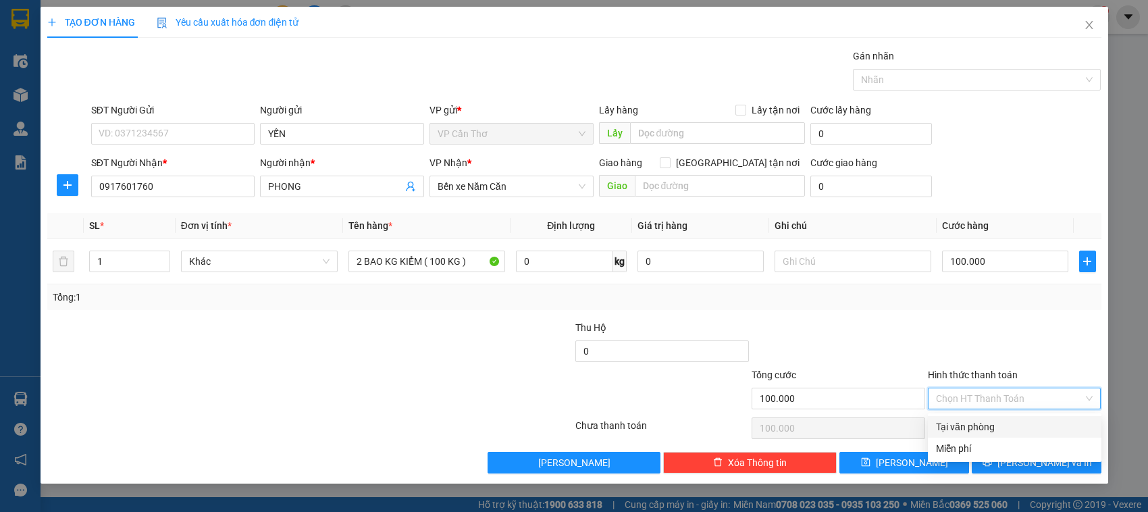
click at [970, 399] on input "Hình thức thanh toán" at bounding box center [1010, 398] width 148 height 20
click at [970, 430] on div "Tại văn phòng" at bounding box center [1014, 426] width 157 height 15
type input "0"
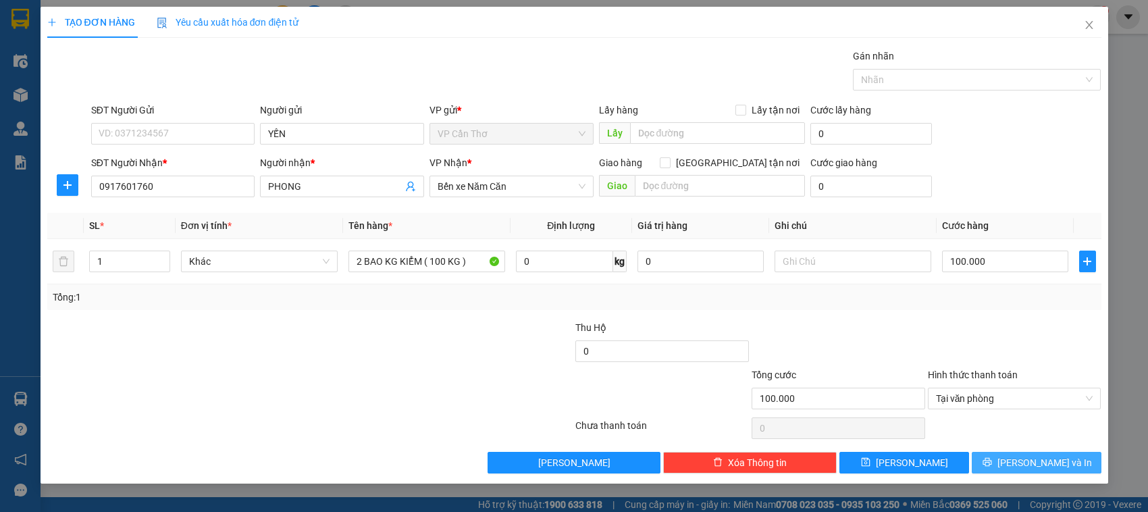
click at [986, 459] on button "[PERSON_NAME] và In" at bounding box center [1037, 463] width 130 height 22
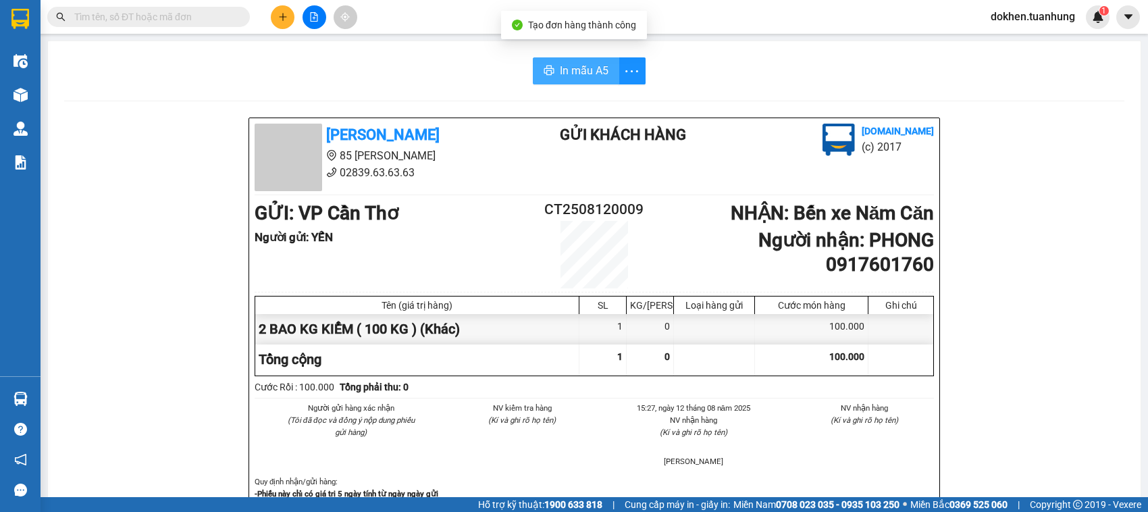
click at [573, 71] on span "In mẫu A5" at bounding box center [584, 70] width 49 height 17
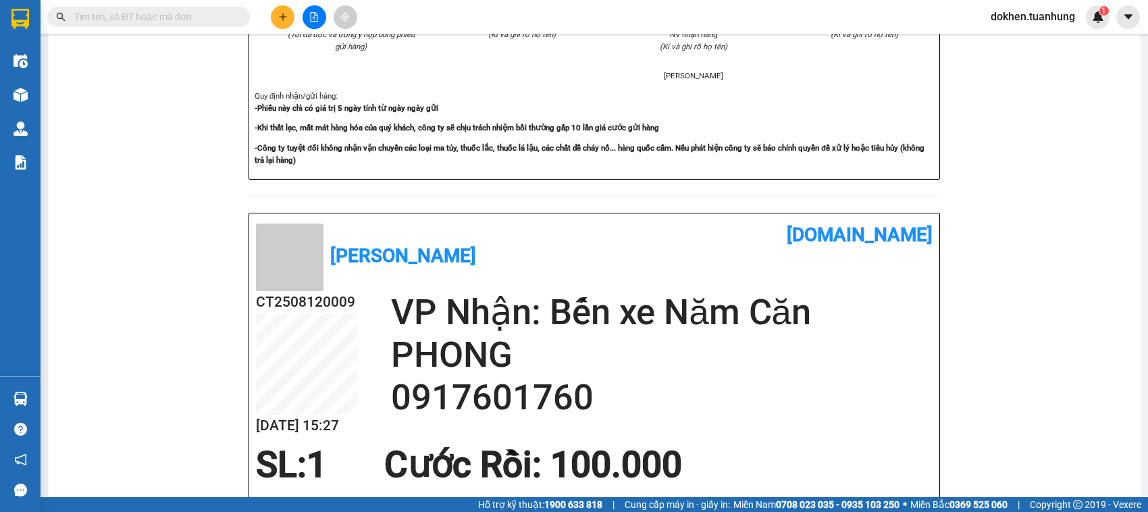
scroll to position [422, 0]
